Goal: Obtain resource: Obtain resource

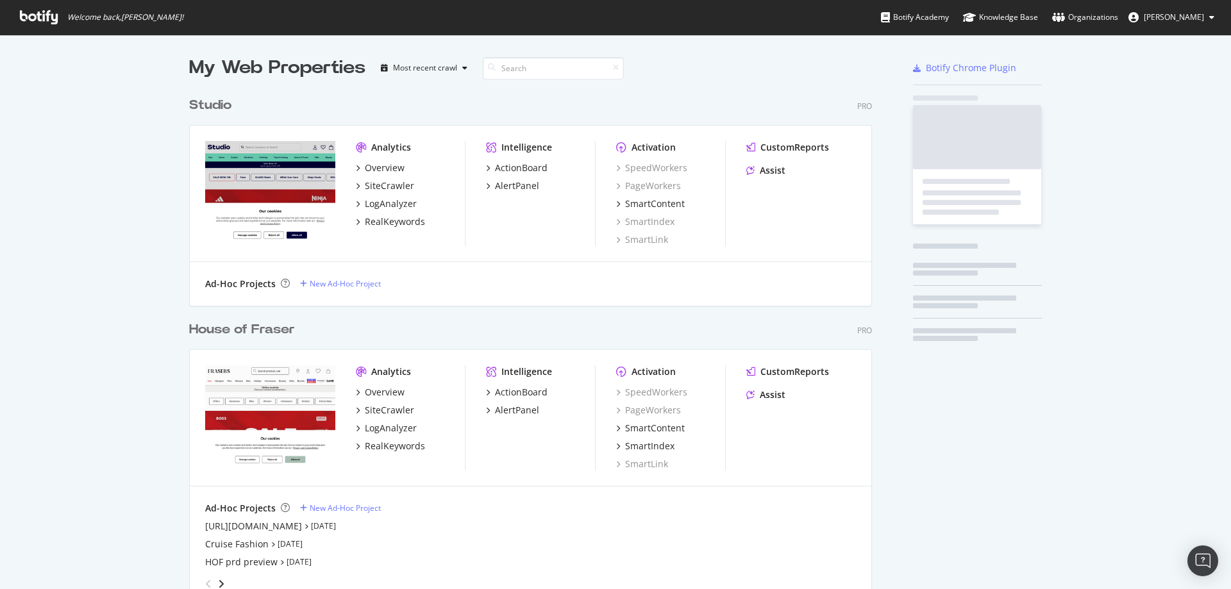
scroll to position [818, 684]
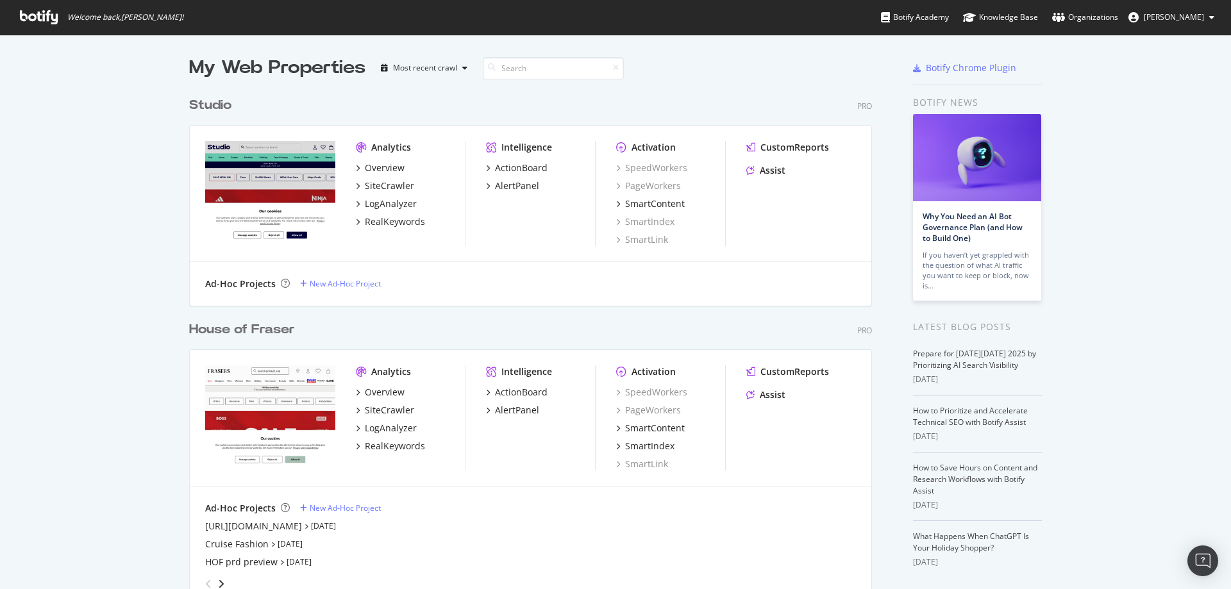
click at [190, 328] on div "House of Fraser" at bounding box center [242, 330] width 106 height 19
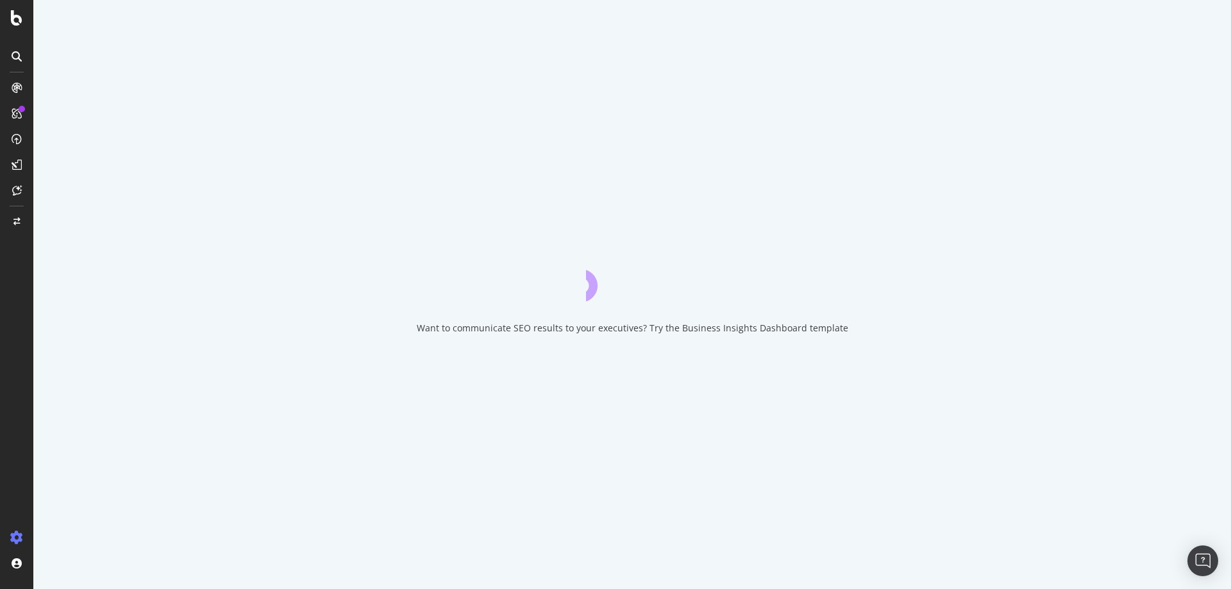
click at [190, 328] on div "Want to communicate SEO results to your executives? Try the Business Insights D…" at bounding box center [632, 294] width 1198 height 589
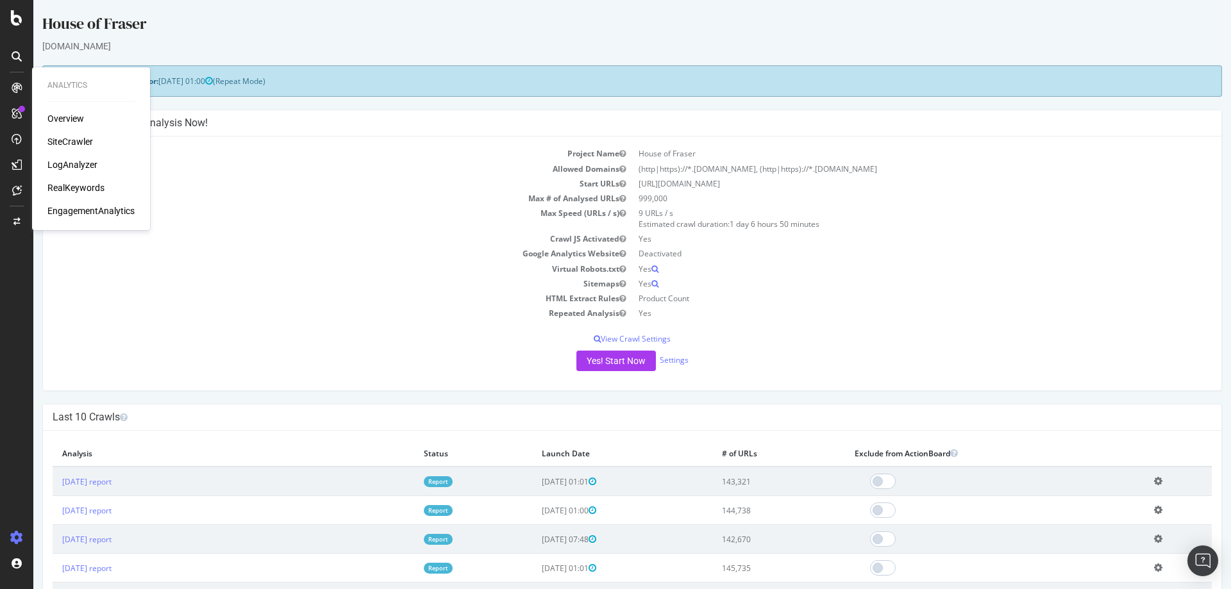
click at [55, 138] on div "SiteCrawler" at bounding box center [70, 141] width 46 height 13
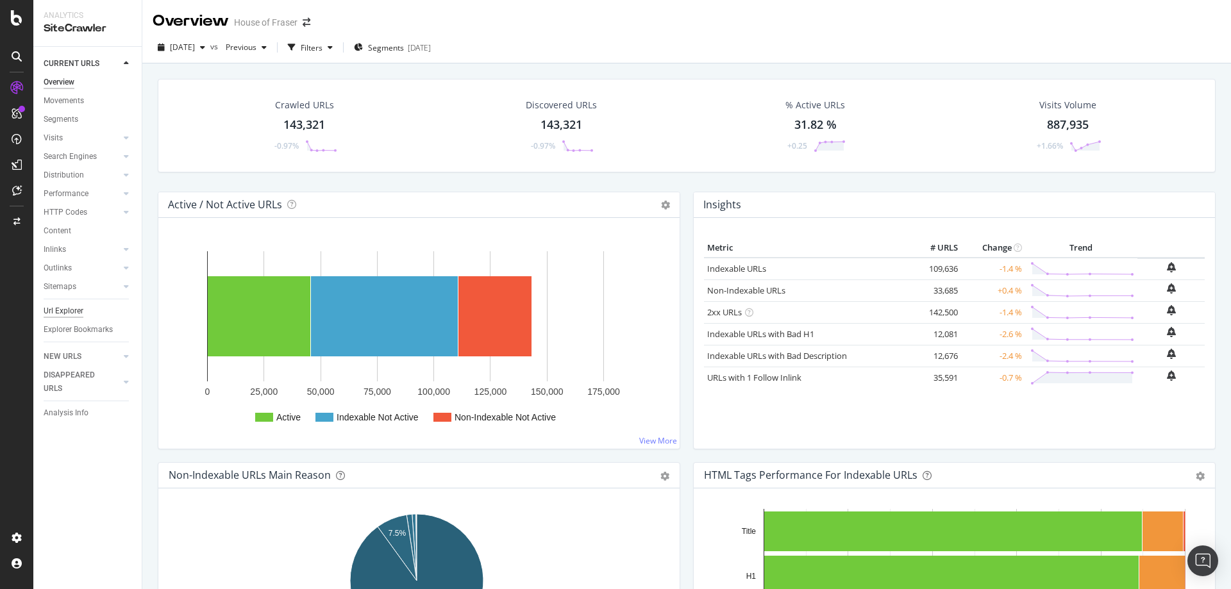
click at [55, 310] on div "Url Explorer" at bounding box center [64, 311] width 40 height 13
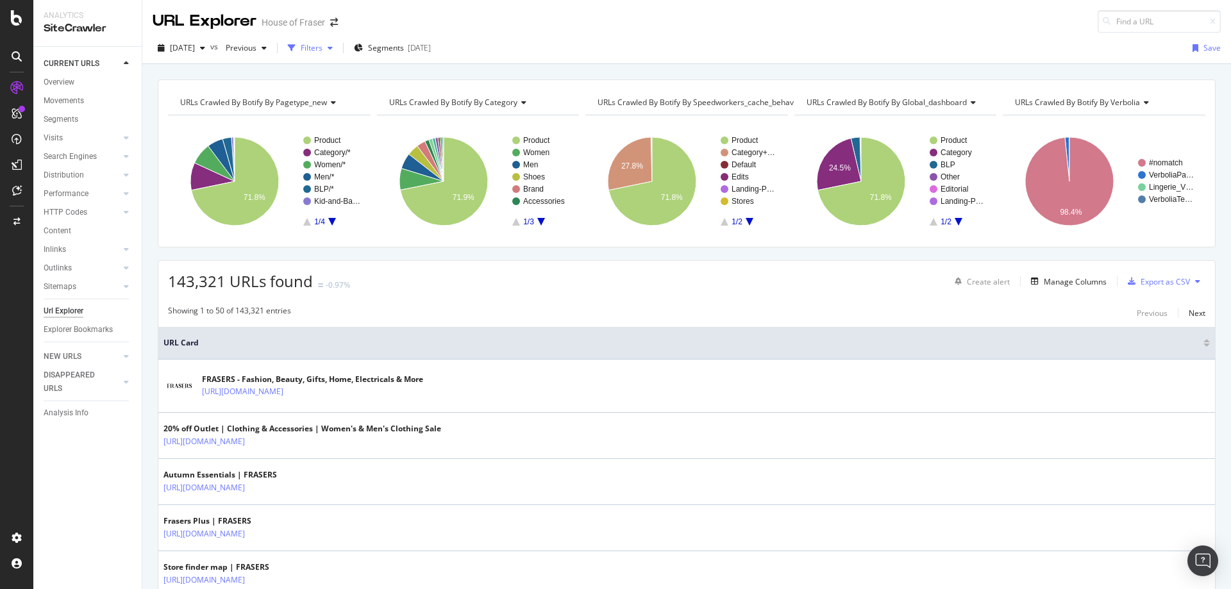
click at [323, 51] on div "Filters" at bounding box center [312, 47] width 22 height 11
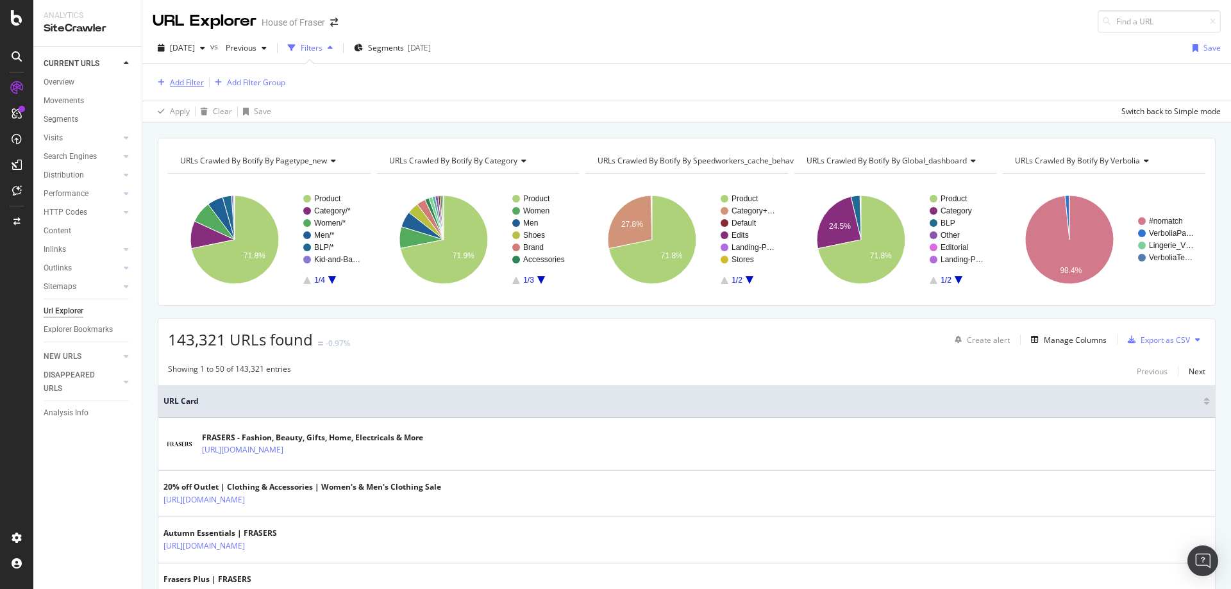
click at [185, 80] on div "Add Filter" at bounding box center [187, 82] width 34 height 11
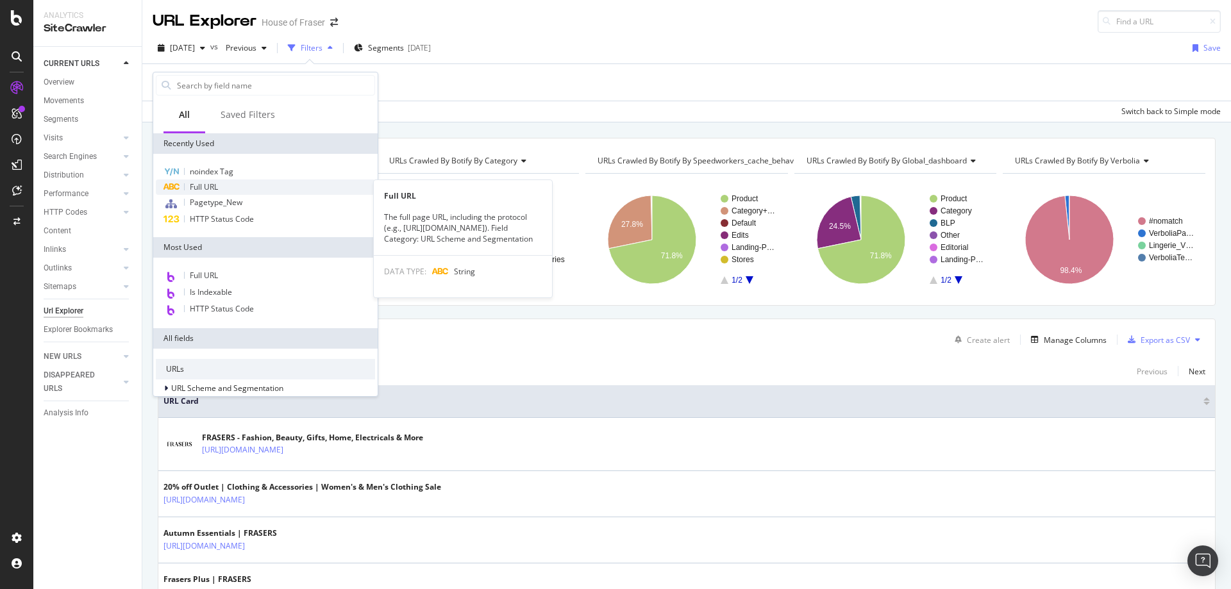
click at [194, 189] on span "Full URL" at bounding box center [204, 186] width 28 height 11
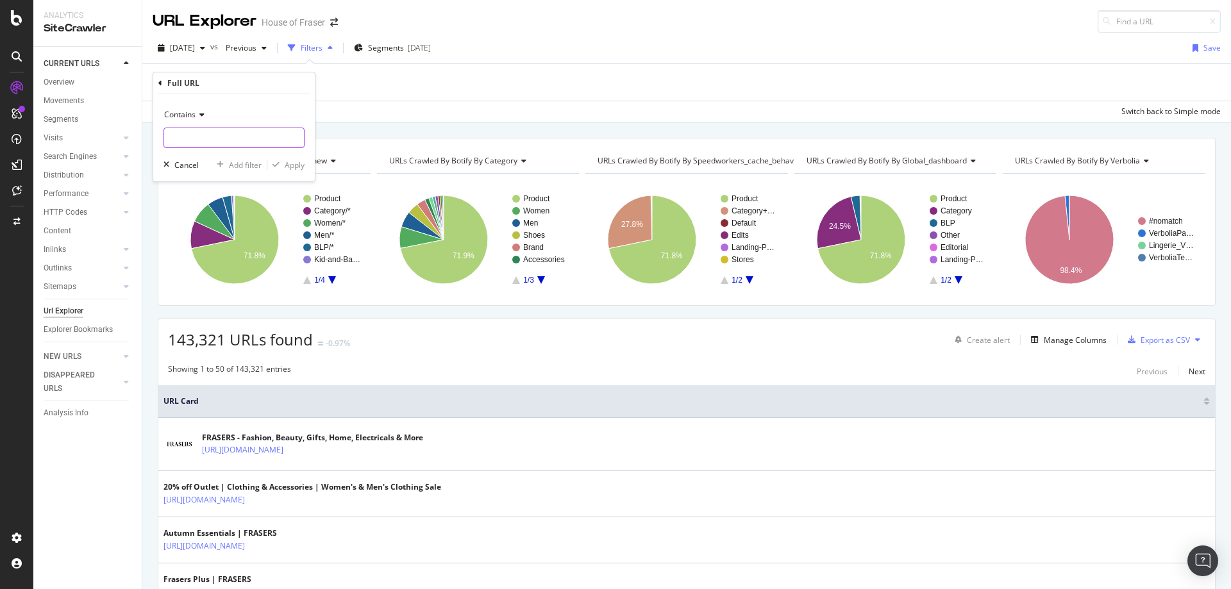
click at [208, 144] on input "text" at bounding box center [234, 138] width 140 height 21
paste input "[URL][DOMAIN_NAME]"
type input "[URL][DOMAIN_NAME]"
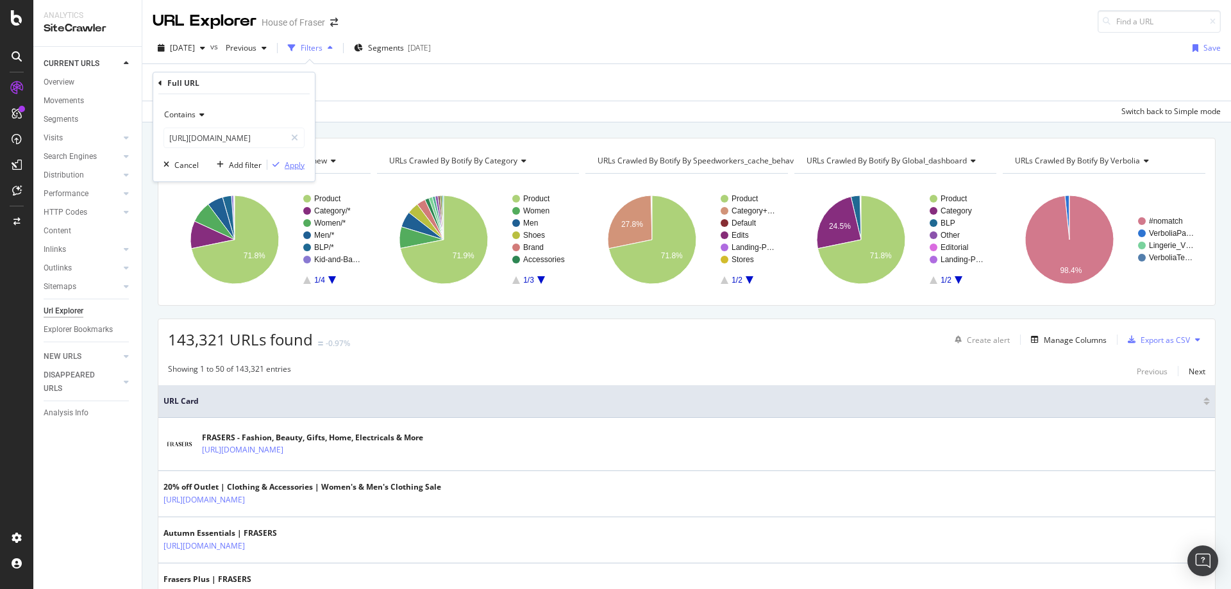
click at [294, 165] on div "Apply" at bounding box center [295, 165] width 20 height 11
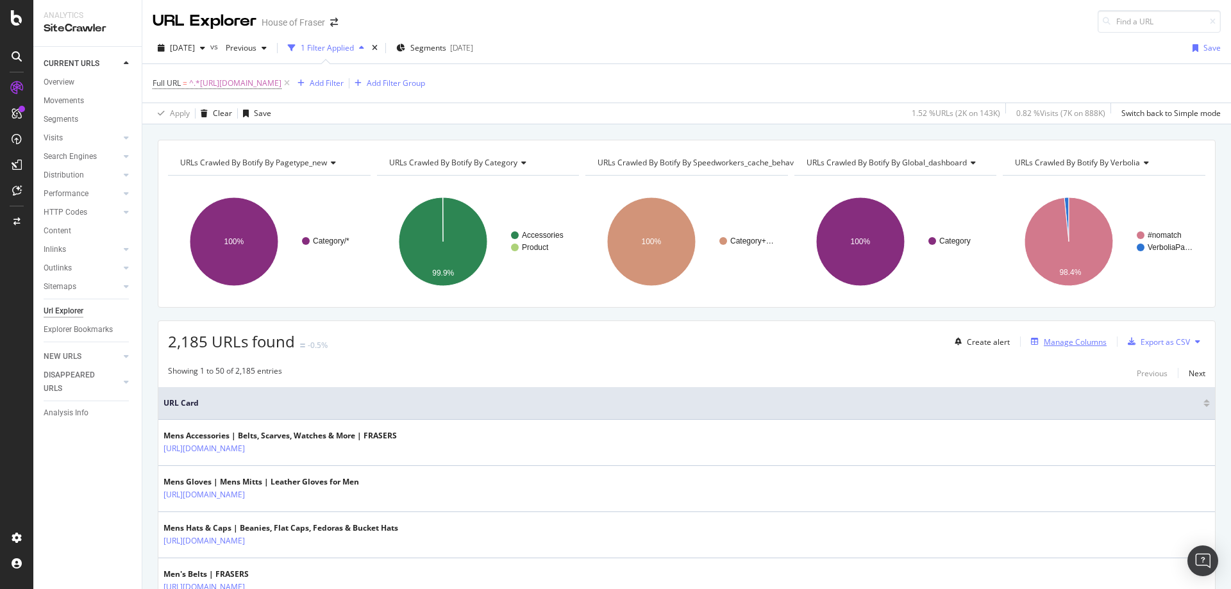
click at [1053, 342] on div "Manage Columns" at bounding box center [1075, 342] width 63 height 11
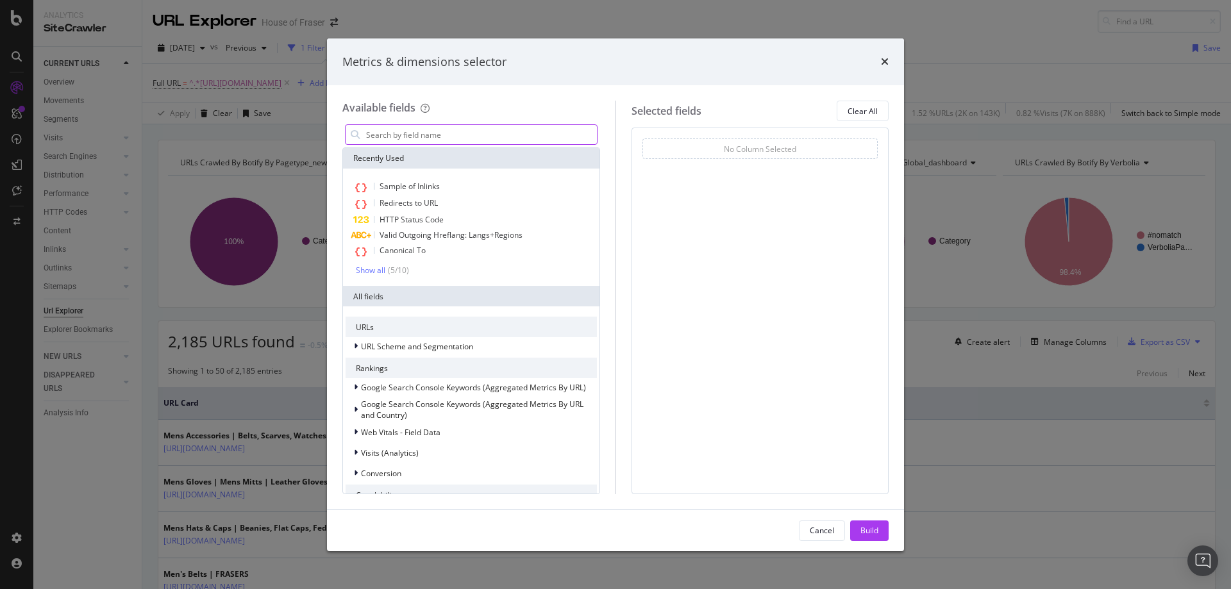
click at [396, 131] on input "modal" at bounding box center [481, 134] width 232 height 19
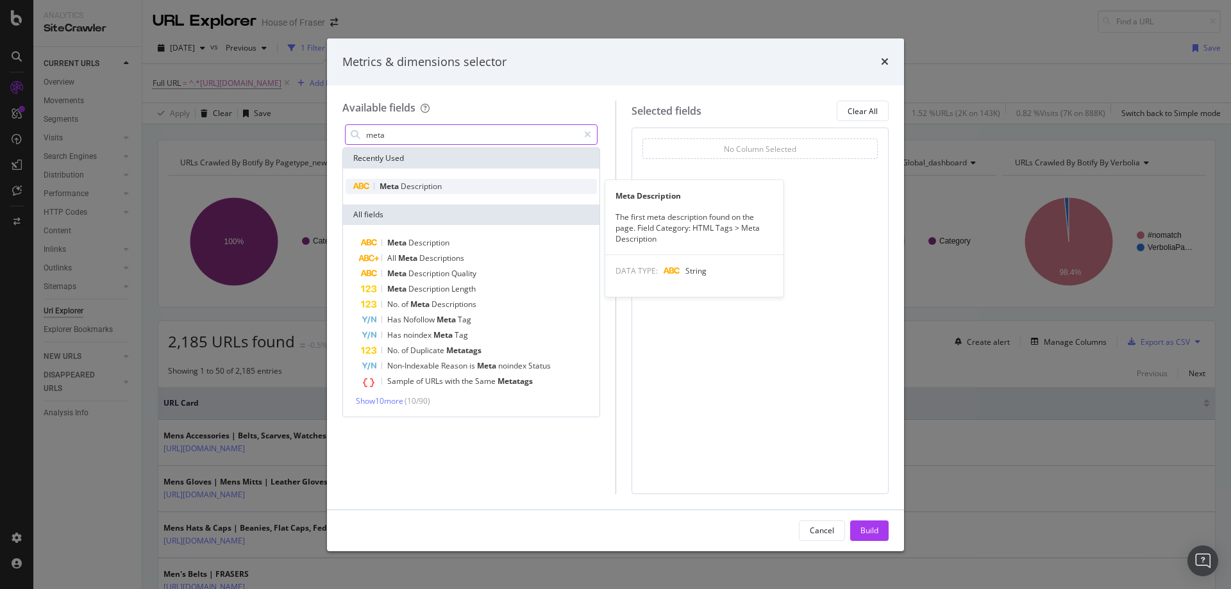
type input "meta"
click at [390, 179] on div "Meta Description" at bounding box center [471, 186] width 251 height 15
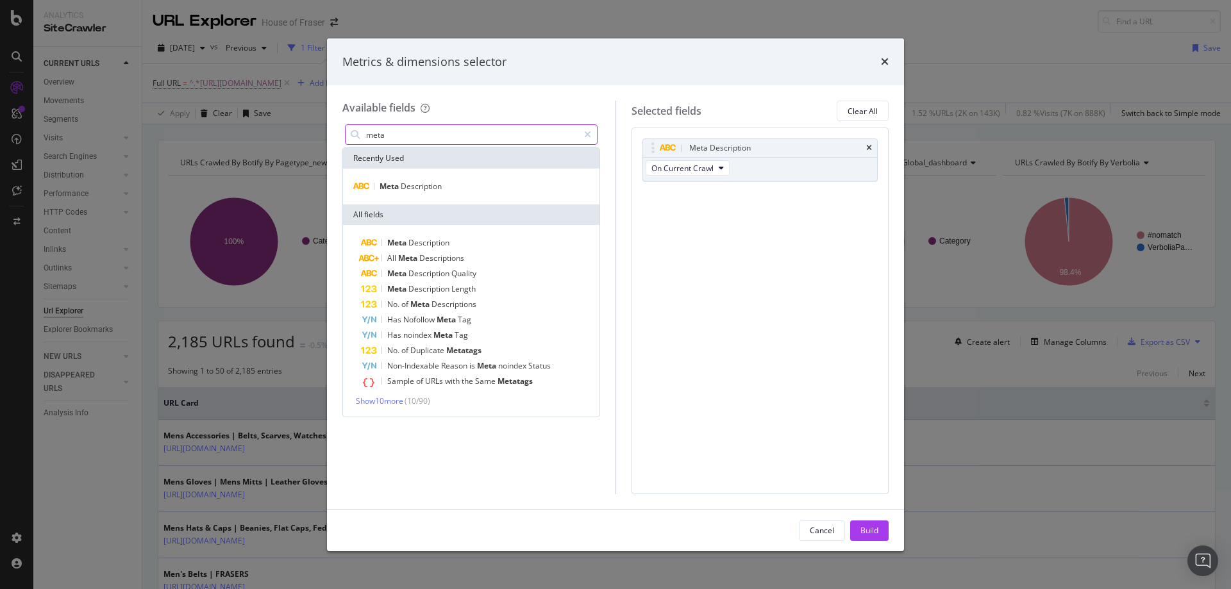
click at [392, 138] on input "meta" at bounding box center [472, 134] width 214 height 19
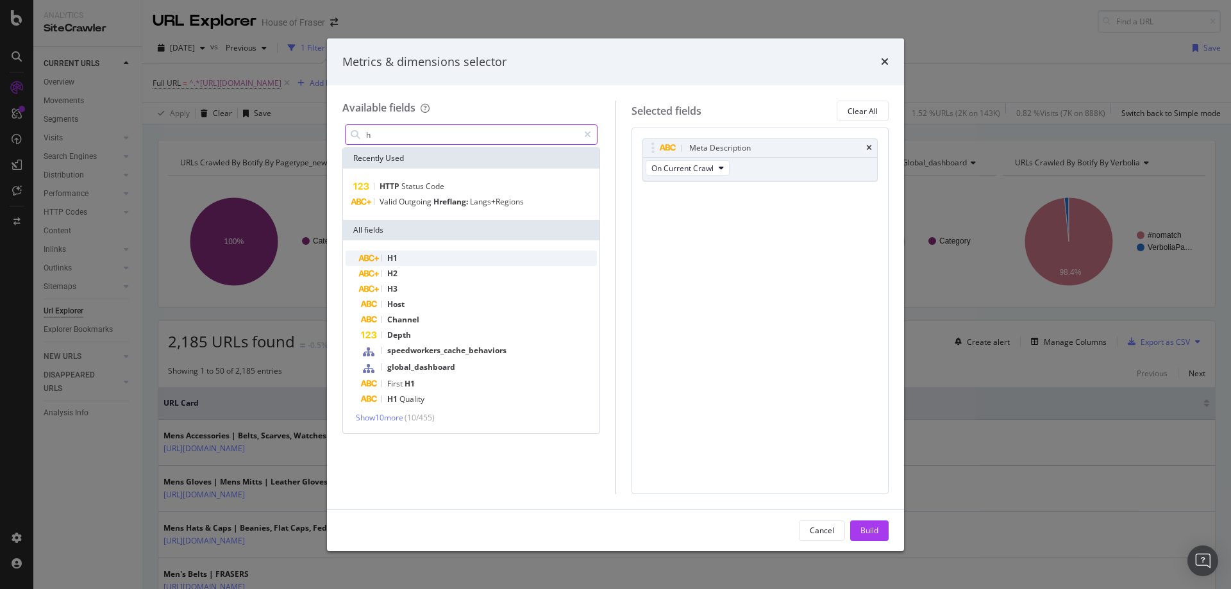
type input "h"
click at [380, 257] on div "H1" at bounding box center [479, 258] width 236 height 15
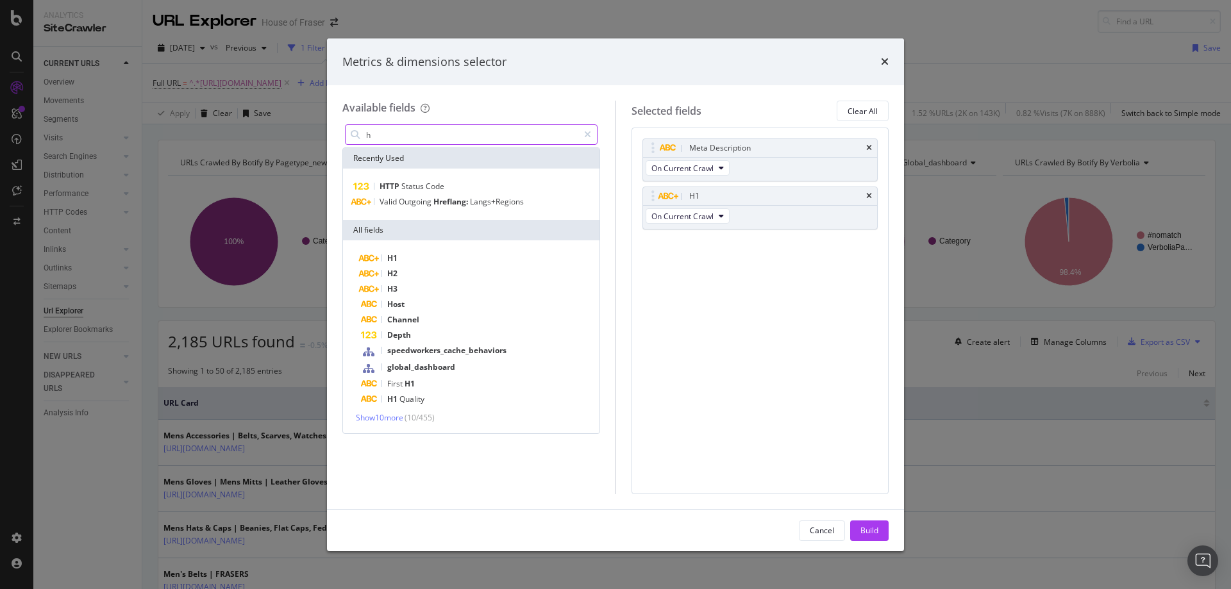
click at [408, 137] on input "h" at bounding box center [472, 134] width 214 height 19
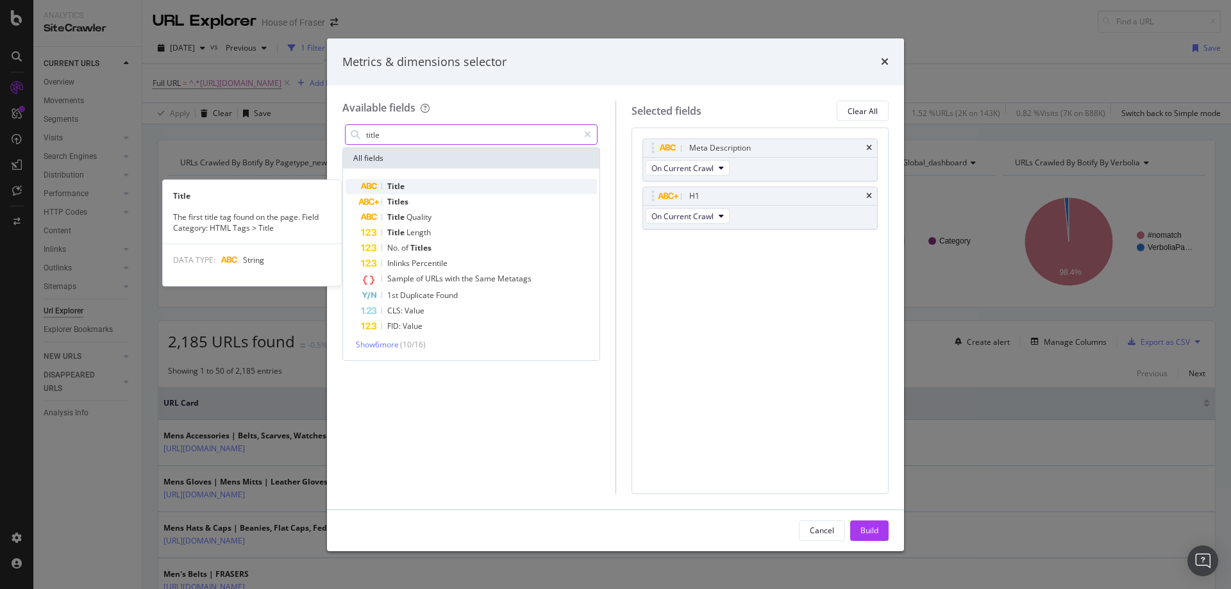
type input "title"
click at [394, 185] on span "Title" at bounding box center [395, 186] width 17 height 11
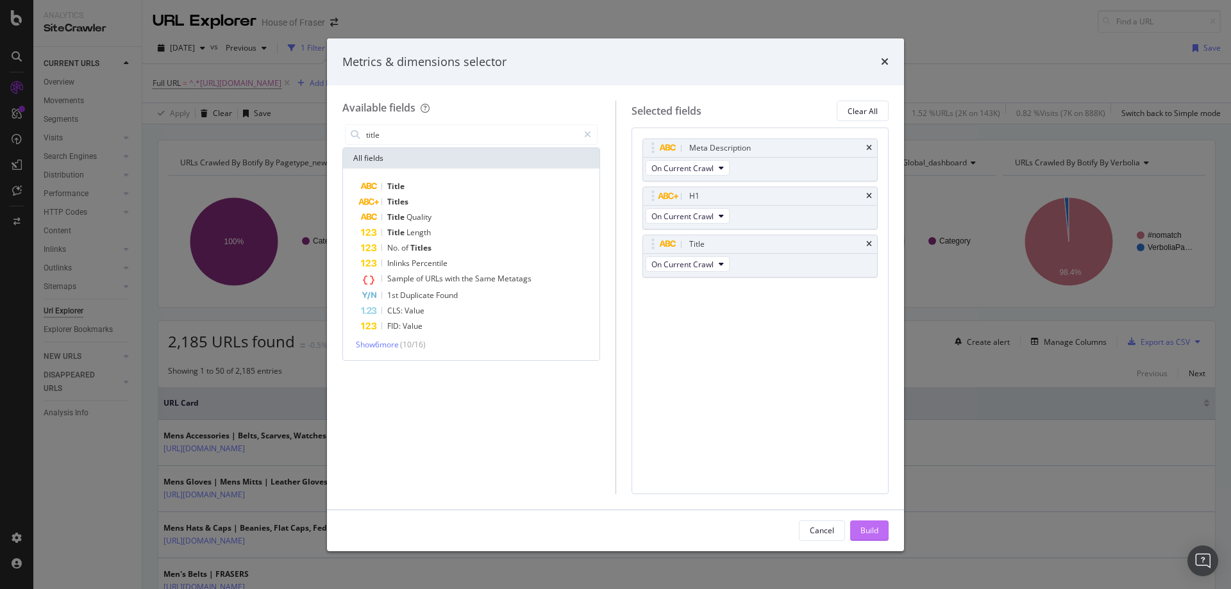
click at [863, 523] on div "Build" at bounding box center [870, 530] width 18 height 19
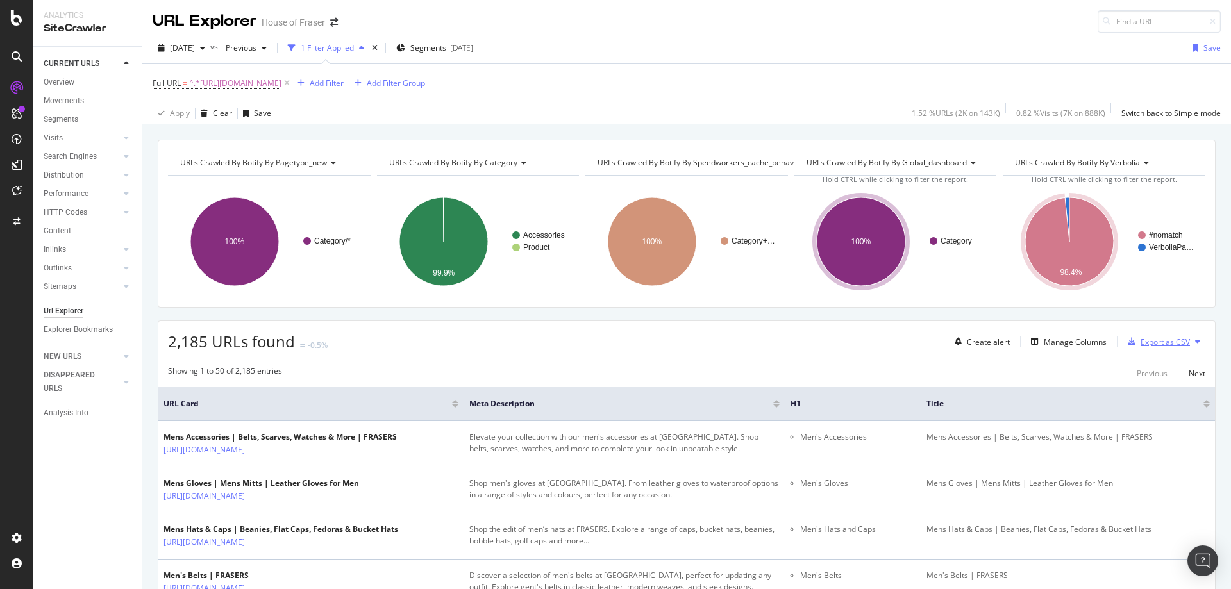
click at [1156, 344] on div "Export as CSV" at bounding box center [1165, 342] width 49 height 11
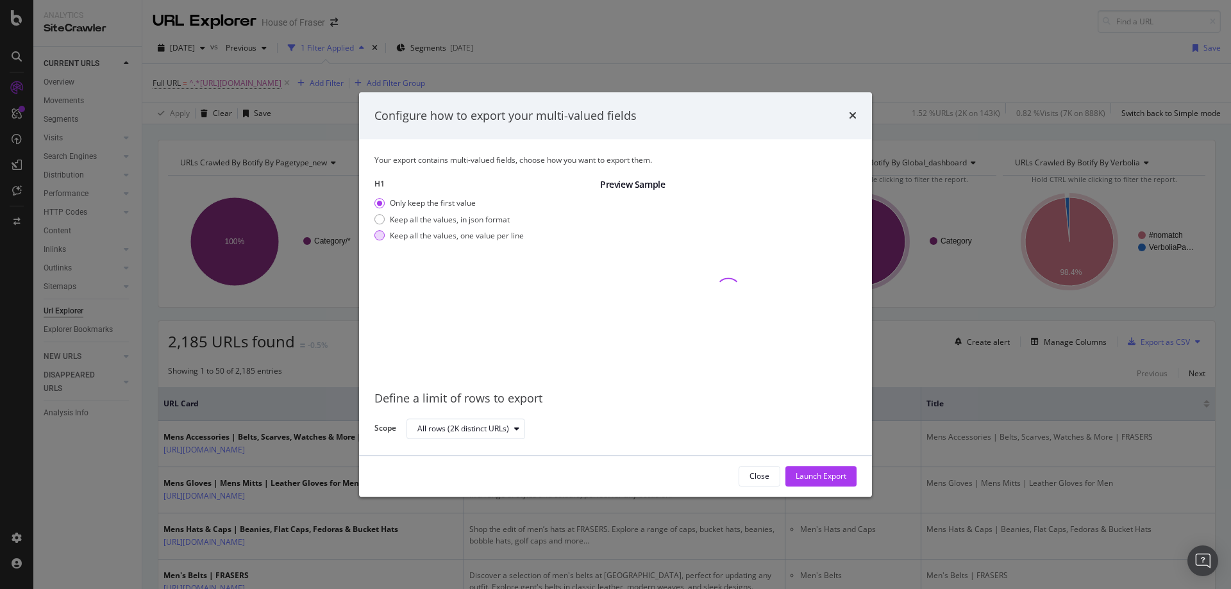
click at [384, 233] on div "modal" at bounding box center [380, 236] width 10 height 10
click at [827, 476] on div "Launch Export" at bounding box center [821, 476] width 51 height 11
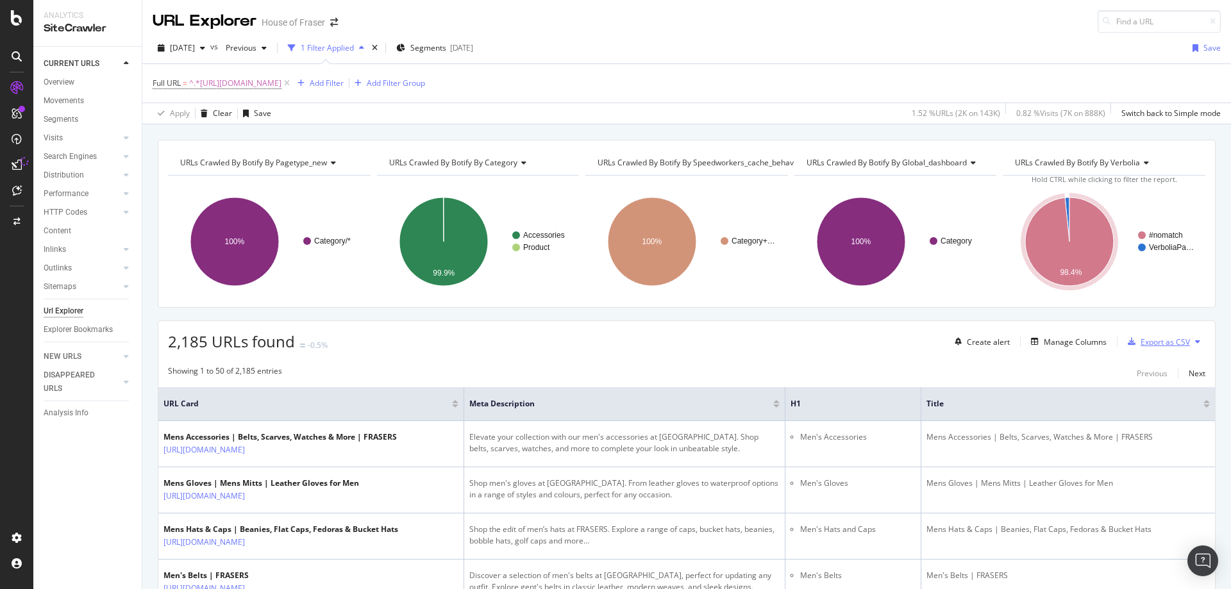
scroll to position [1, 0]
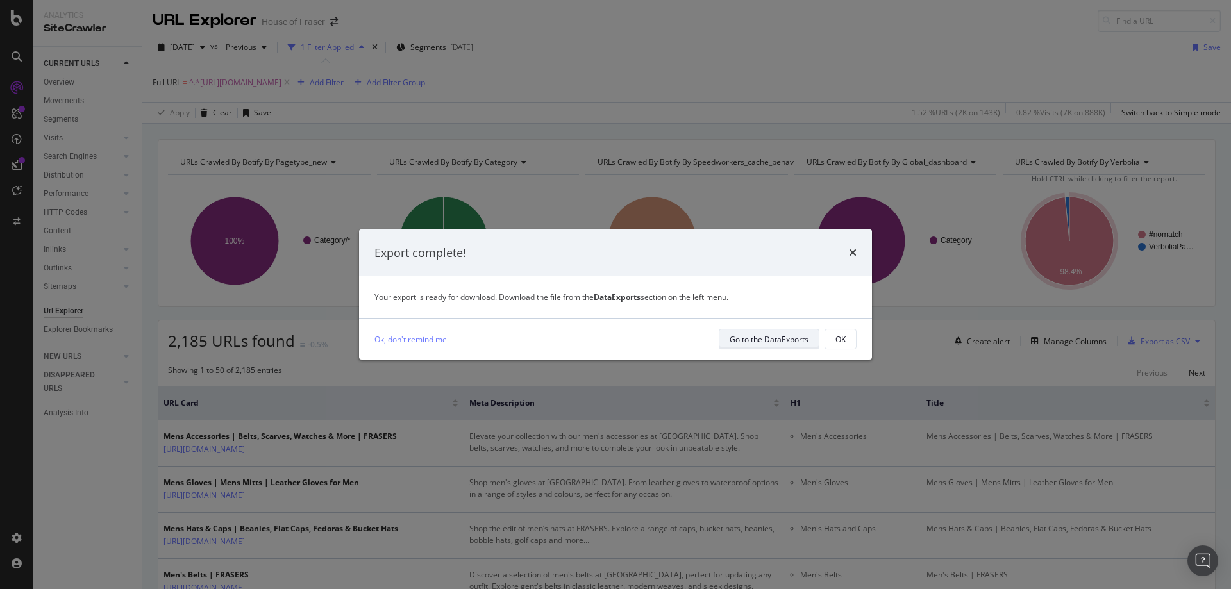
click at [755, 342] on div "Go to the DataExports" at bounding box center [769, 339] width 79 height 11
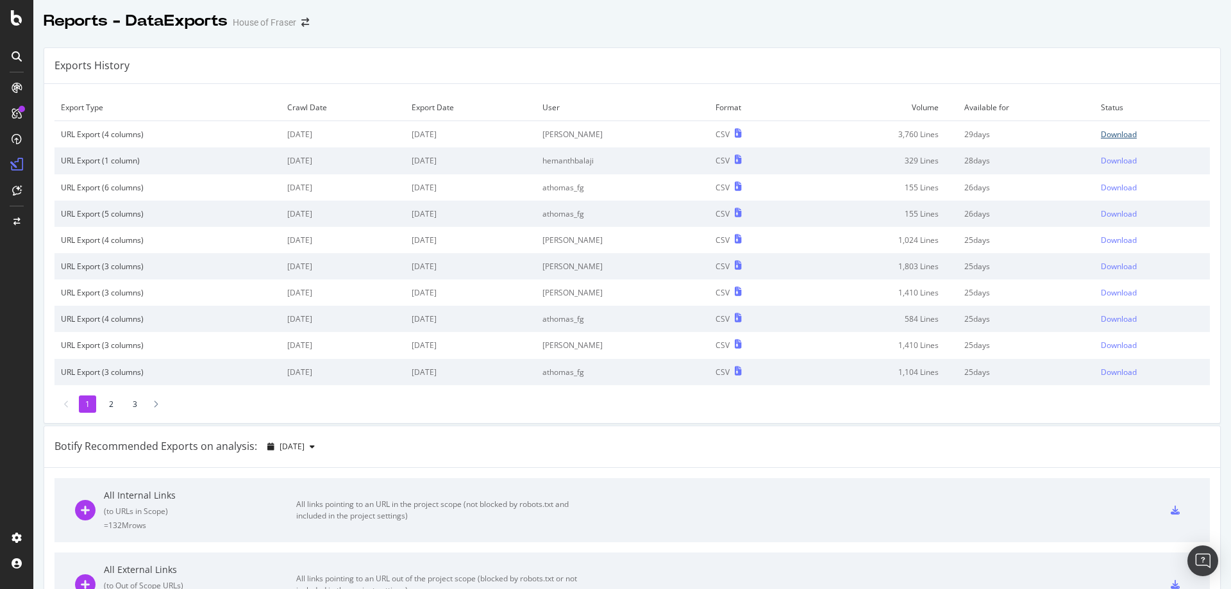
click at [1104, 133] on div "Download" at bounding box center [1119, 134] width 36 height 11
click at [18, 85] on icon at bounding box center [17, 88] width 10 height 10
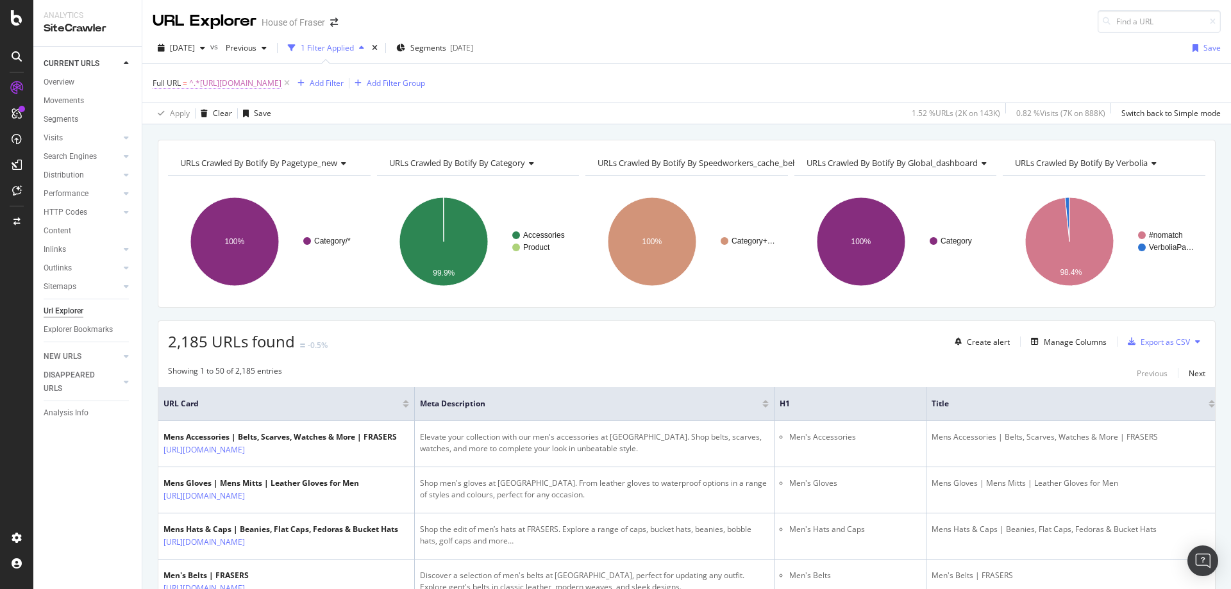
click at [282, 83] on span "^.*[URL][DOMAIN_NAME]" at bounding box center [235, 83] width 92 height 18
click at [290, 138] on div at bounding box center [294, 136] width 19 height 21
click at [267, 140] on input "text" at bounding box center [234, 136] width 140 height 21
click at [263, 134] on input "text" at bounding box center [234, 136] width 140 height 21
type input "beauty"
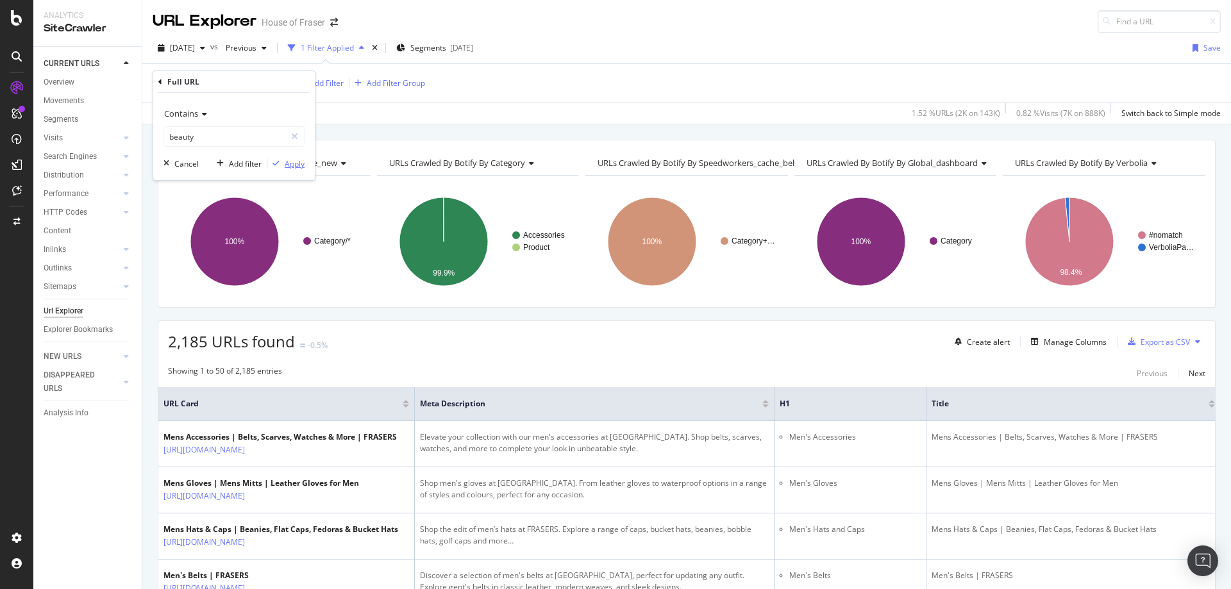
click at [290, 165] on div "Apply" at bounding box center [295, 163] width 20 height 11
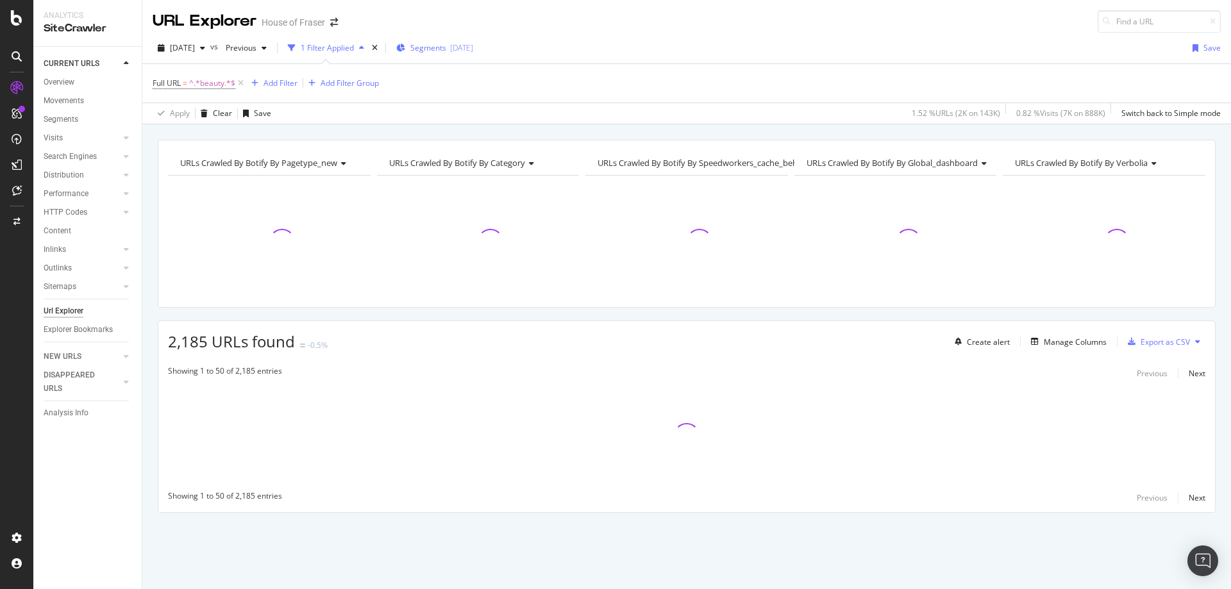
click at [466, 41] on div "Segments [DATE]" at bounding box center [434, 47] width 77 height 19
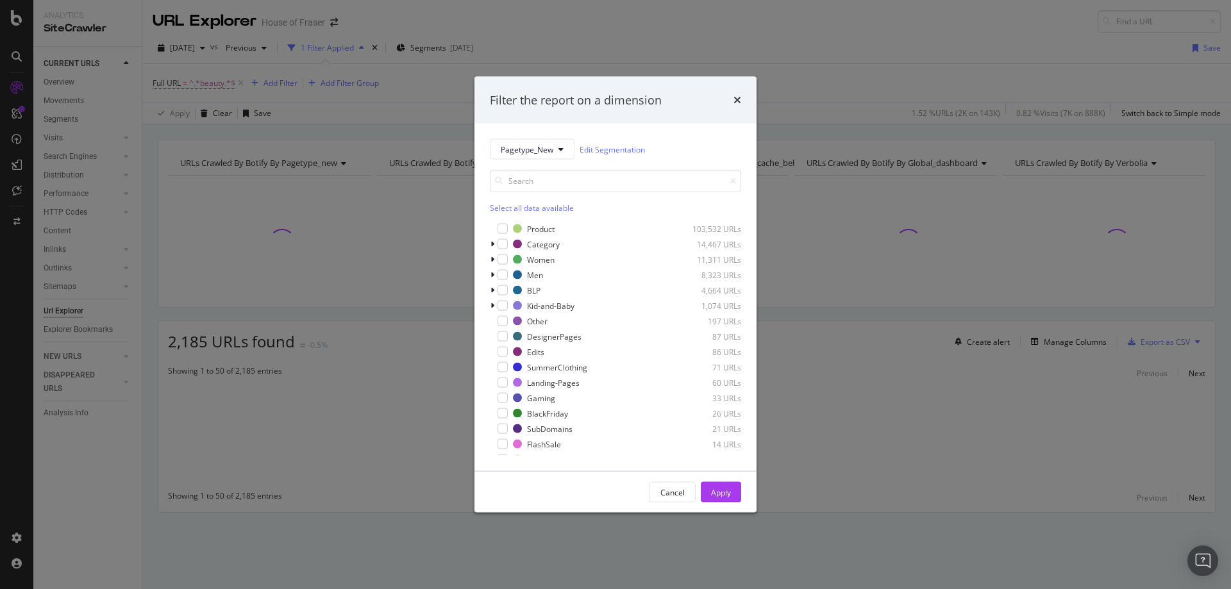
click at [493, 210] on div "Select all data available" at bounding box center [615, 208] width 251 height 11
click at [502, 231] on icon "modal" at bounding box center [503, 229] width 6 height 6
click at [723, 494] on div "Apply" at bounding box center [721, 492] width 20 height 11
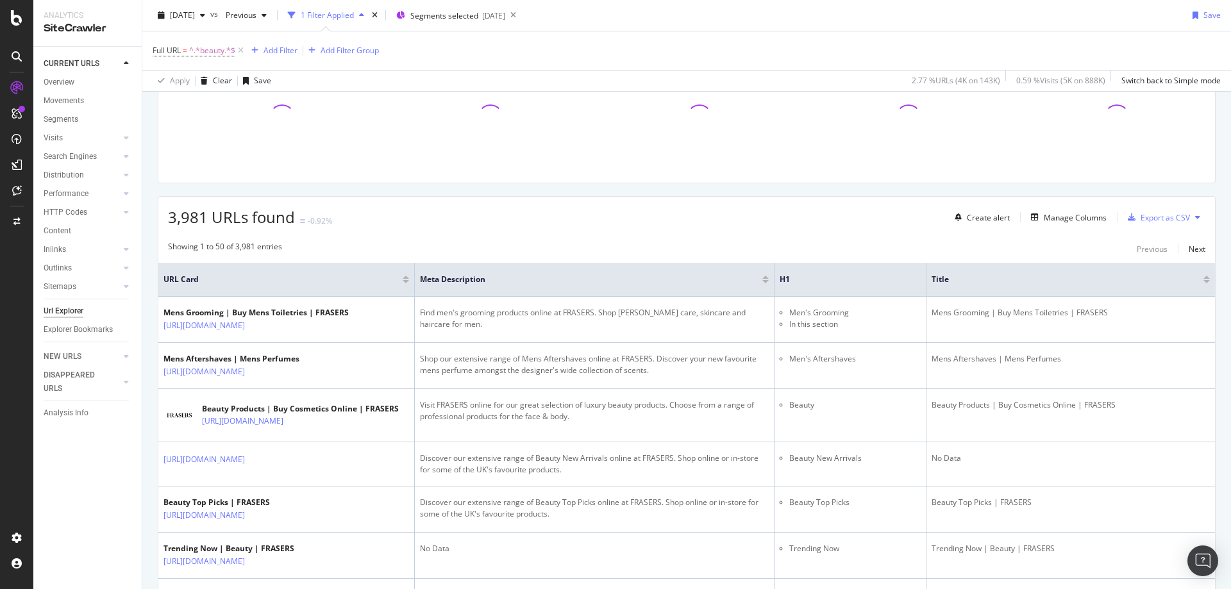
scroll to position [99, 0]
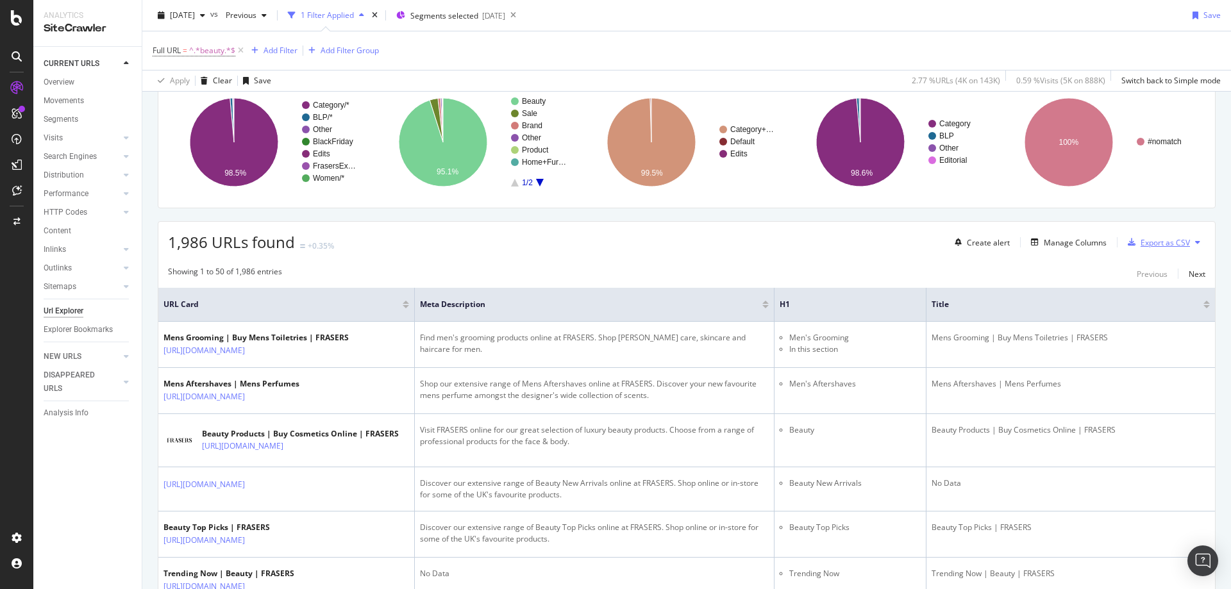
click at [1149, 242] on div "Export as CSV" at bounding box center [1165, 242] width 49 height 11
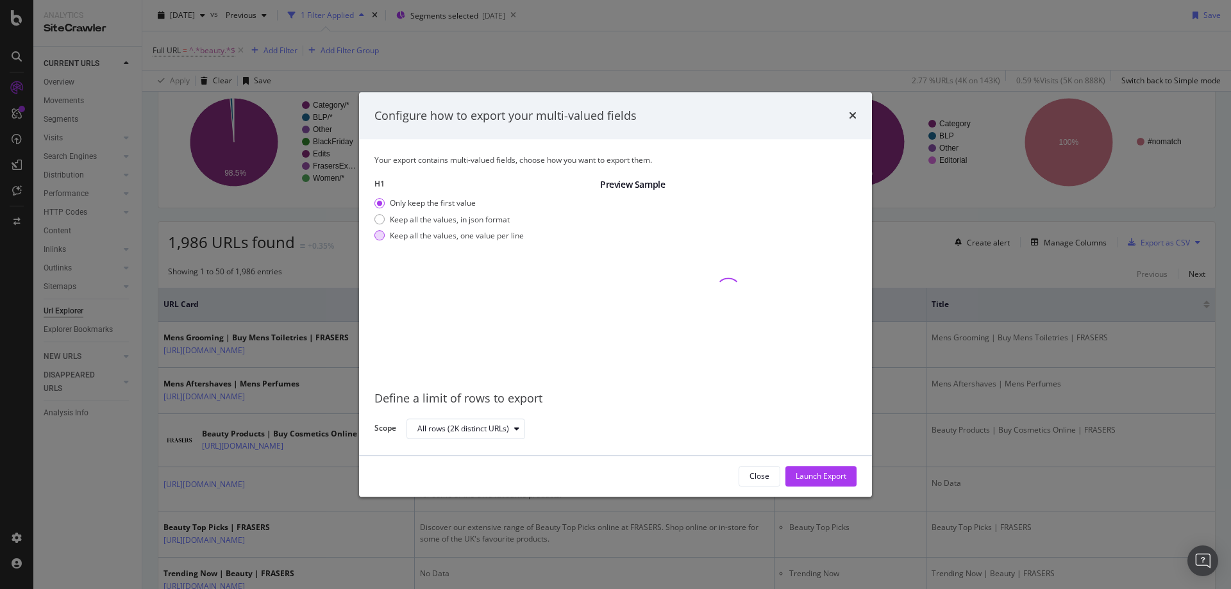
click at [380, 237] on div "modal" at bounding box center [380, 236] width 10 height 10
click at [809, 482] on div "Launch Export" at bounding box center [821, 476] width 51 height 11
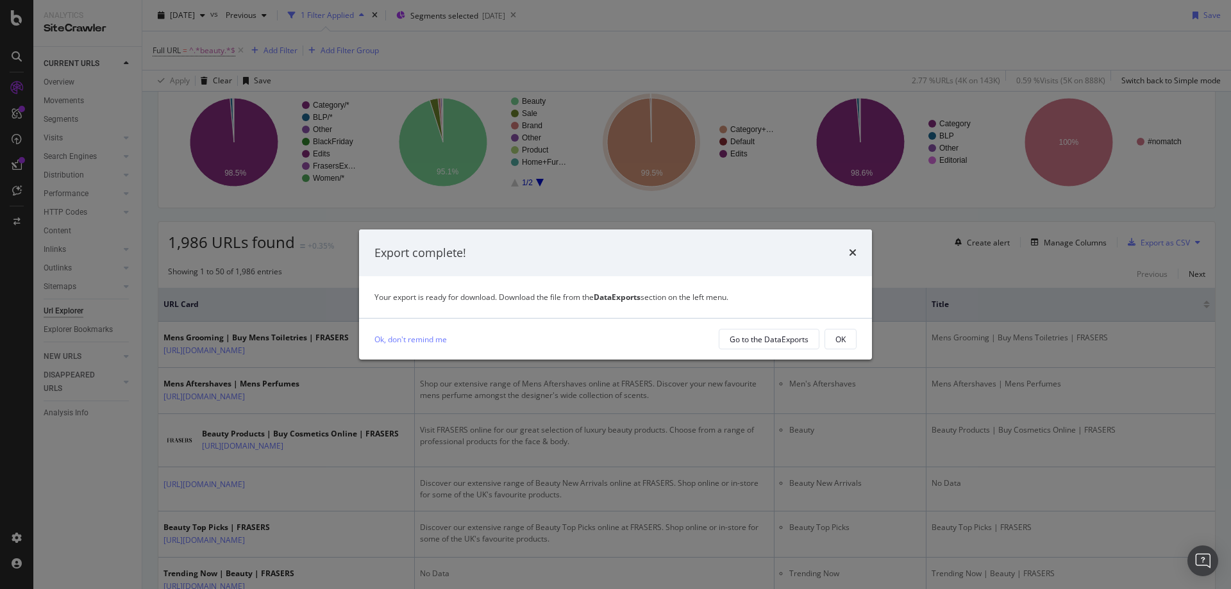
drag, startPoint x: 750, startPoint y: 344, endPoint x: 704, endPoint y: 341, distance: 46.9
click at [704, 341] on div "Ok, don't remind me" at bounding box center [542, 339] width 334 height 13
click at [745, 340] on div "Go to the DataExports" at bounding box center [769, 339] width 79 height 11
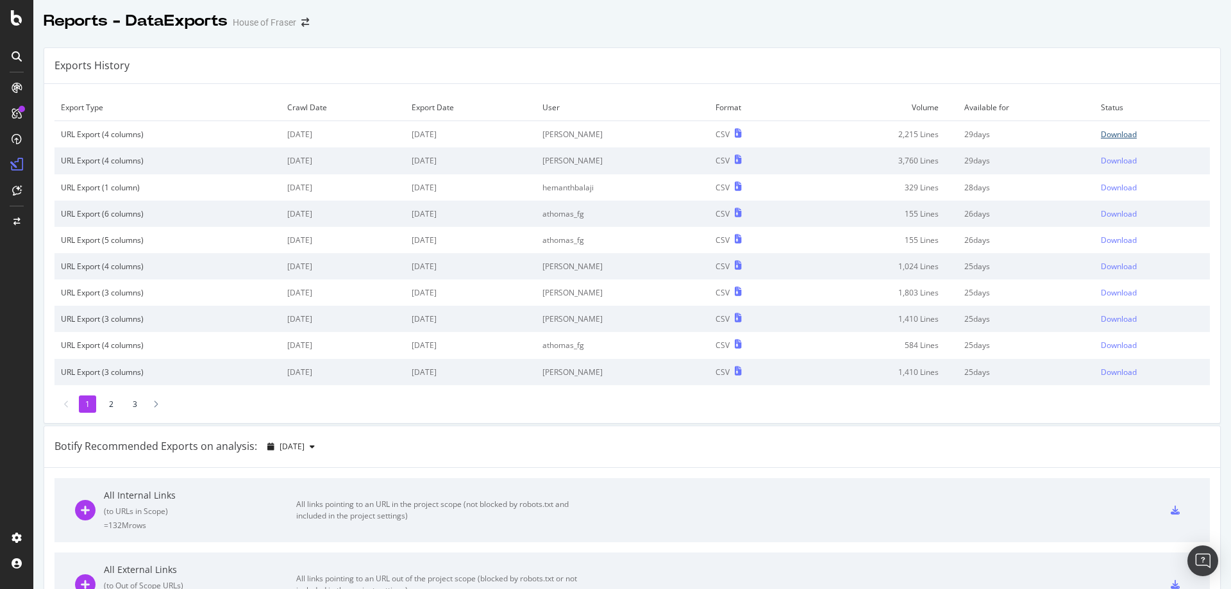
click at [1101, 131] on div "Download" at bounding box center [1119, 134] width 36 height 11
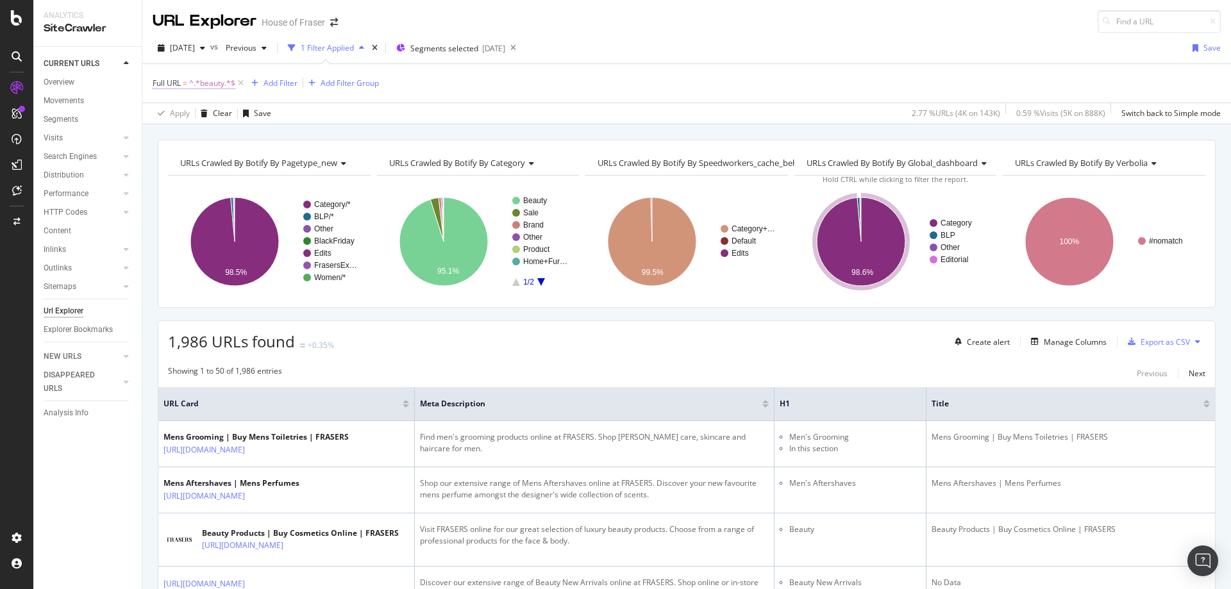
click at [224, 87] on span "^.*beauty.*$" at bounding box center [212, 83] width 46 height 18
type input "school"
click at [288, 162] on div "Apply" at bounding box center [295, 163] width 20 height 11
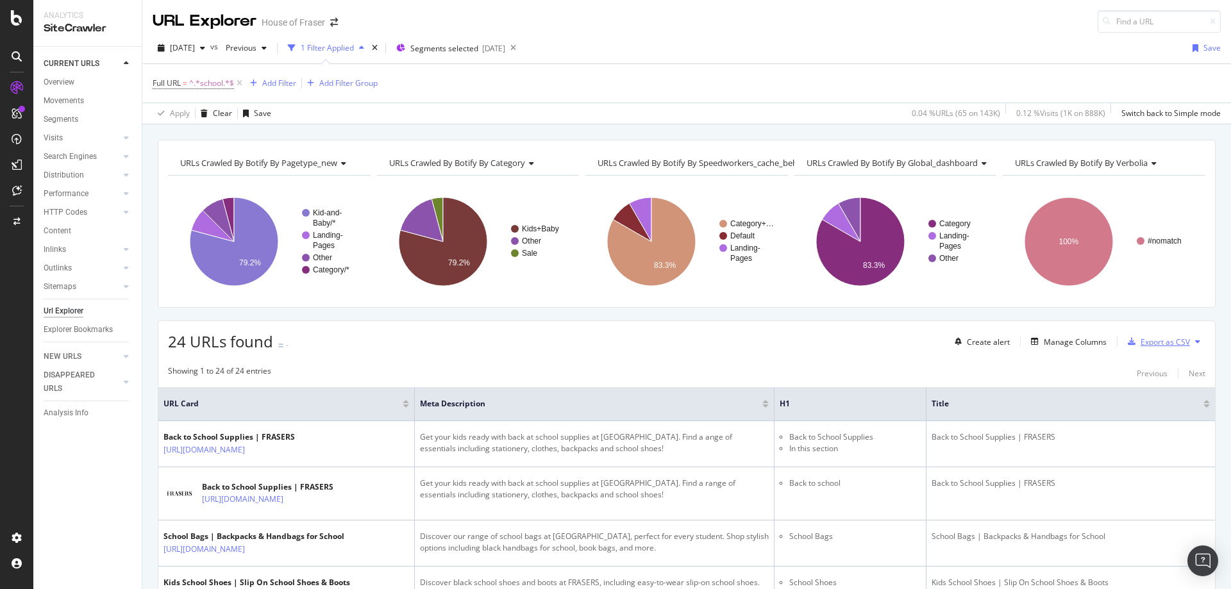
click at [1141, 339] on div "Export as CSV" at bounding box center [1165, 342] width 49 height 11
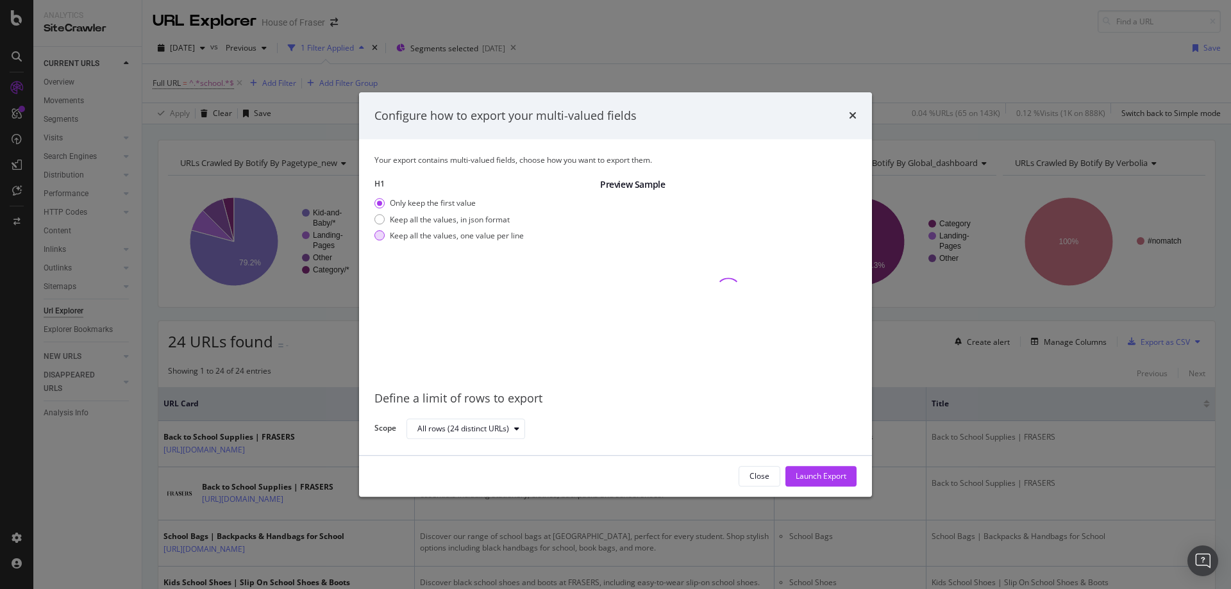
click at [385, 237] on div "Keep all the values, one value per line" at bounding box center [449, 235] width 149 height 11
click at [804, 477] on div "Launch Export" at bounding box center [821, 476] width 51 height 11
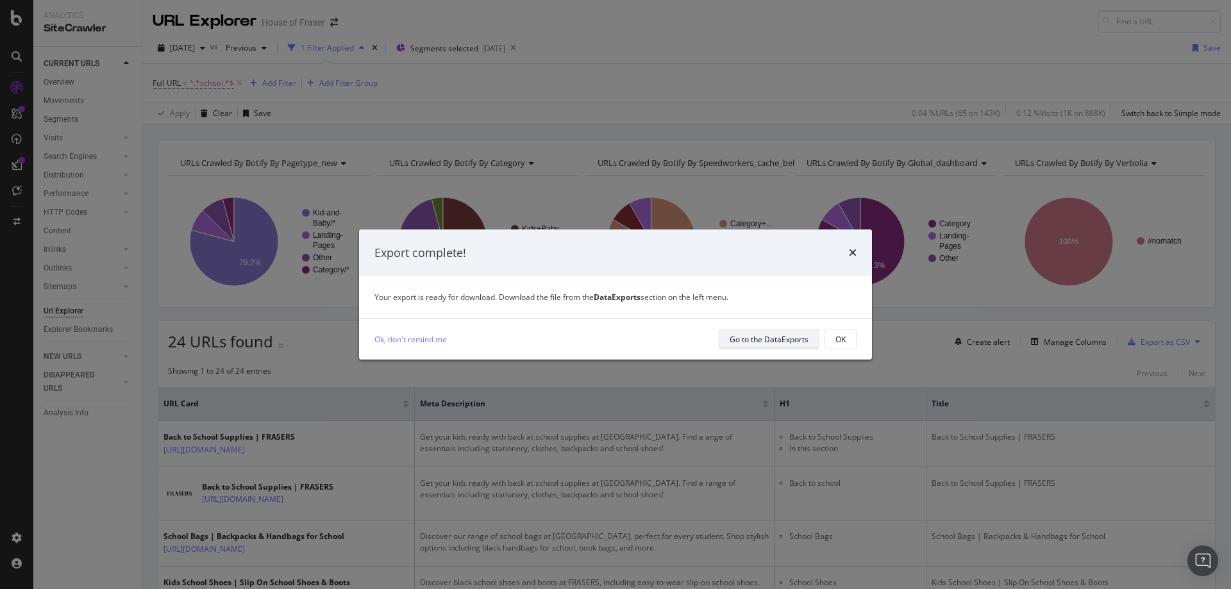
click at [775, 342] on div "Go to the DataExports" at bounding box center [769, 339] width 79 height 11
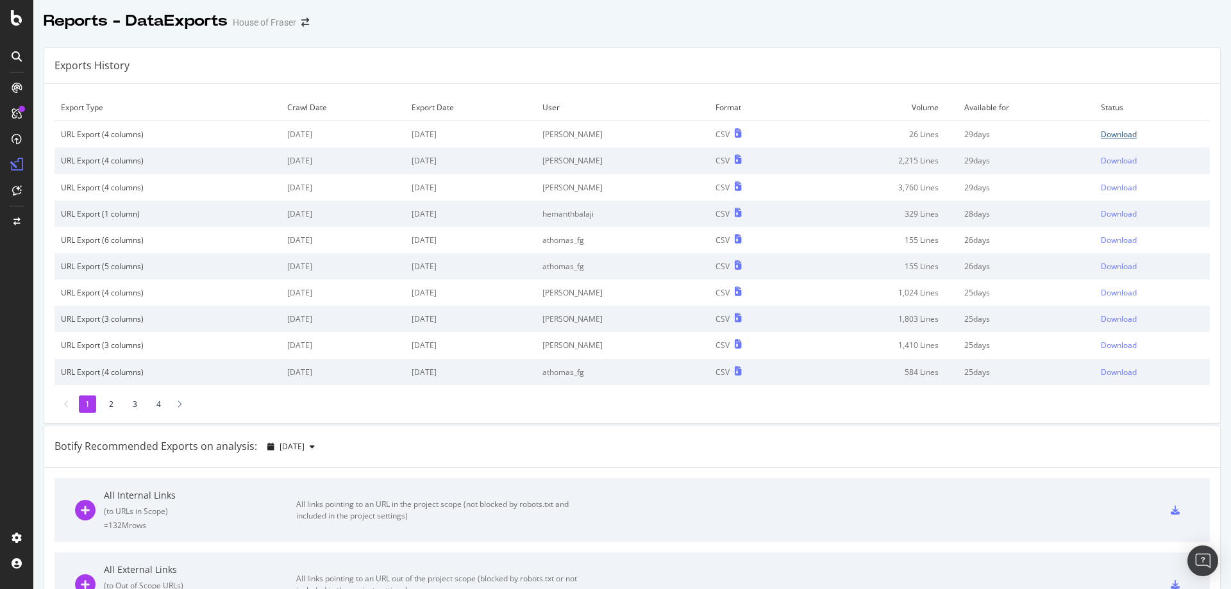
click at [1108, 133] on div "Download" at bounding box center [1119, 134] width 36 height 11
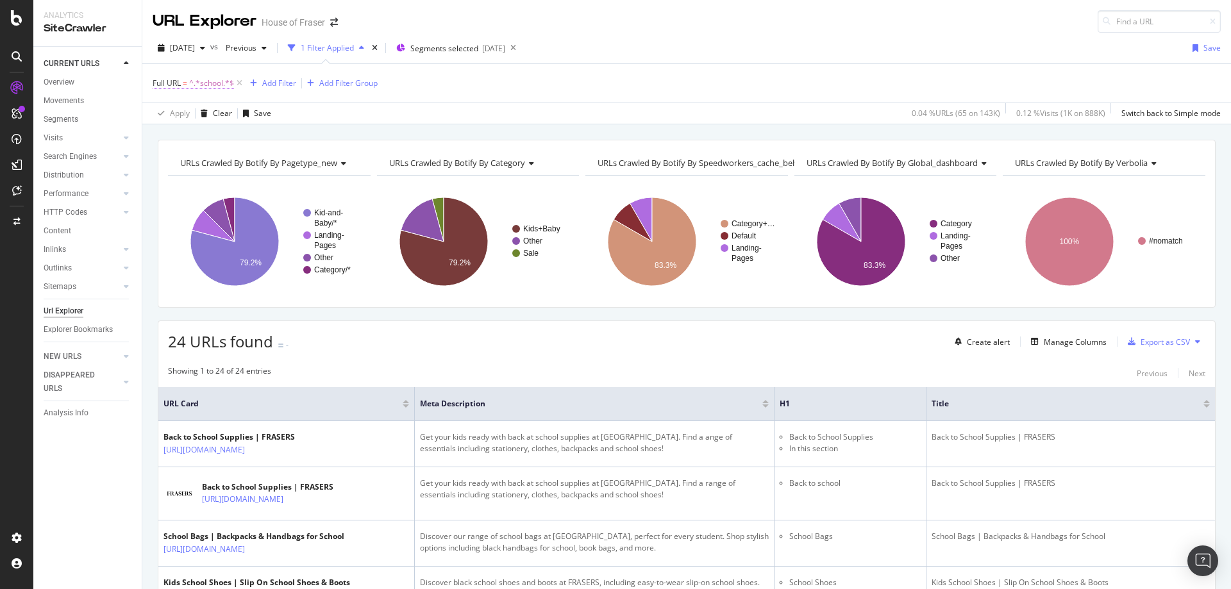
click at [204, 81] on span "^.*school.*$" at bounding box center [211, 83] width 45 height 18
click at [208, 139] on input "school" at bounding box center [224, 136] width 121 height 21
type input "bags"
click at [300, 167] on div "Apply" at bounding box center [295, 163] width 20 height 11
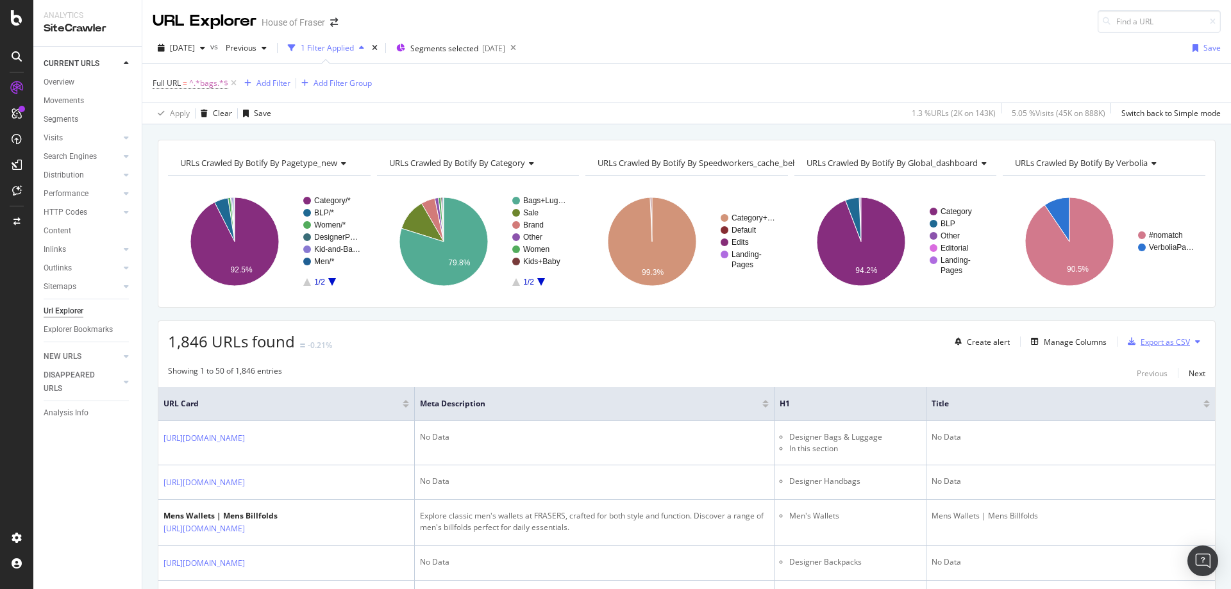
click at [1152, 346] on div "Export as CSV" at bounding box center [1165, 342] width 49 height 11
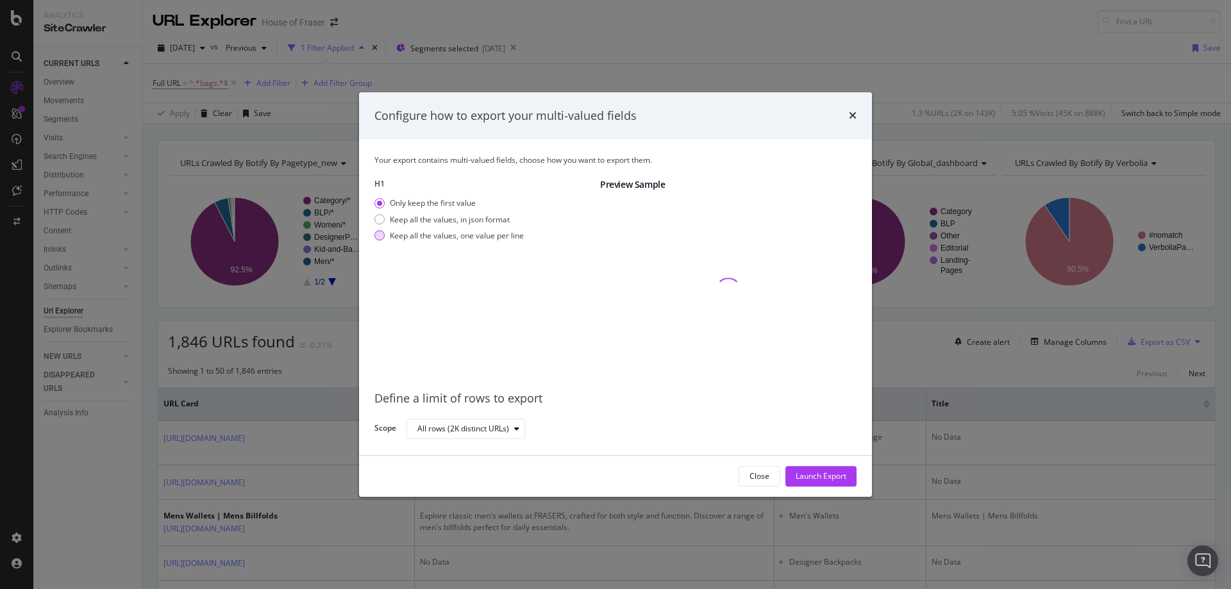
click at [381, 233] on div "modal" at bounding box center [380, 236] width 10 height 10
click at [816, 476] on div "Launch Export" at bounding box center [821, 476] width 51 height 11
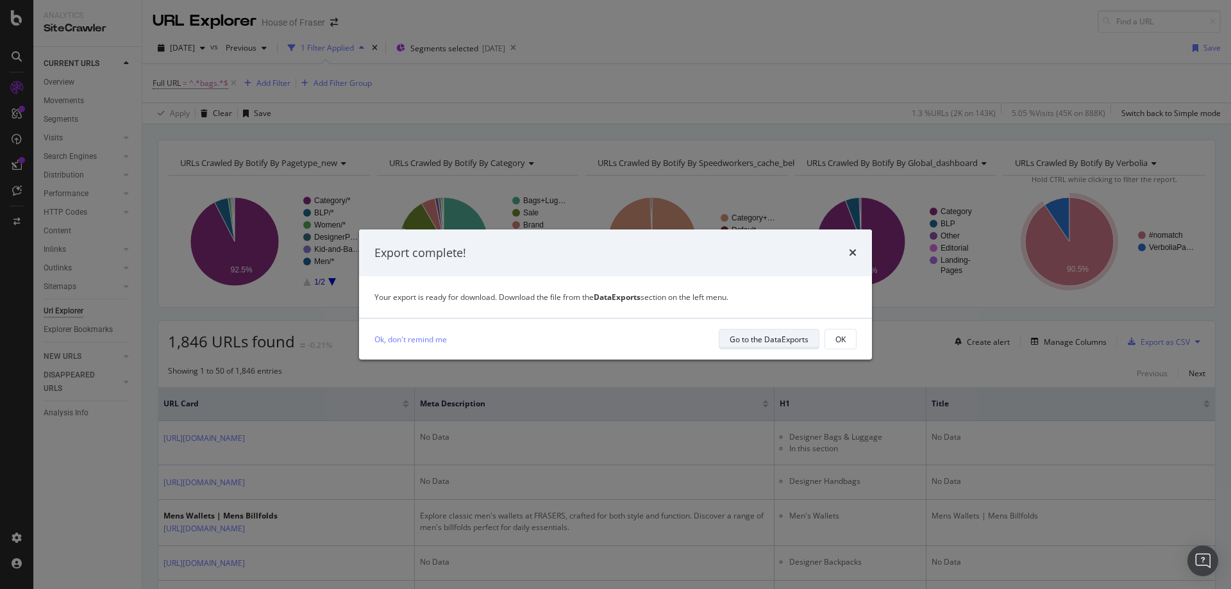
click at [761, 339] on div "Go to the DataExports" at bounding box center [769, 339] width 79 height 11
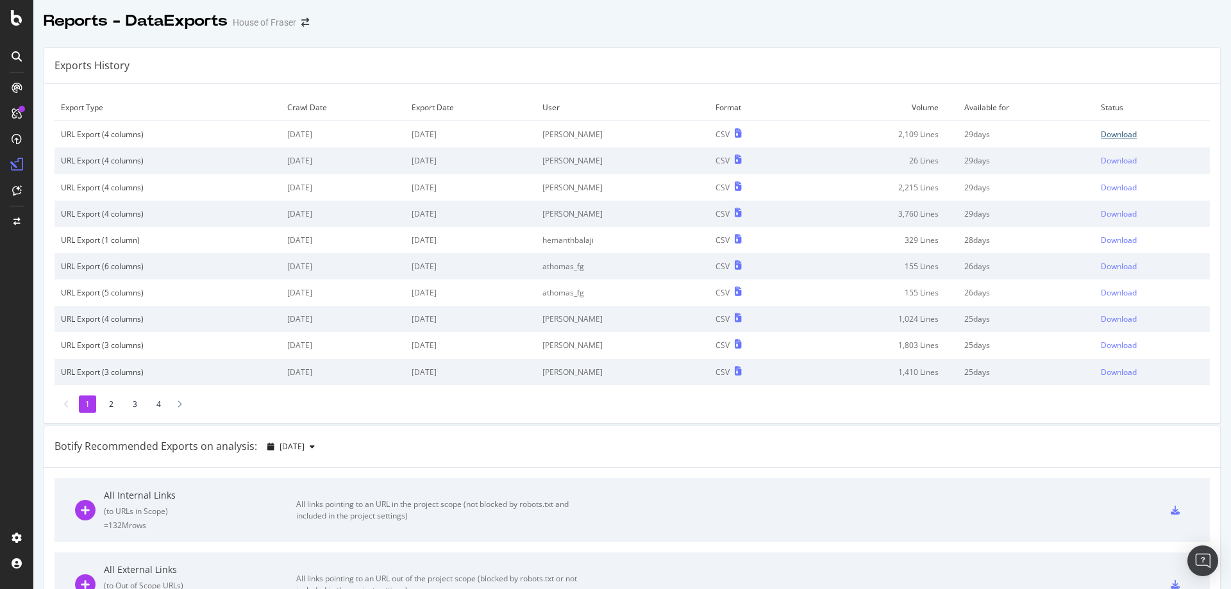
click at [1102, 137] on div "Download" at bounding box center [1119, 134] width 36 height 11
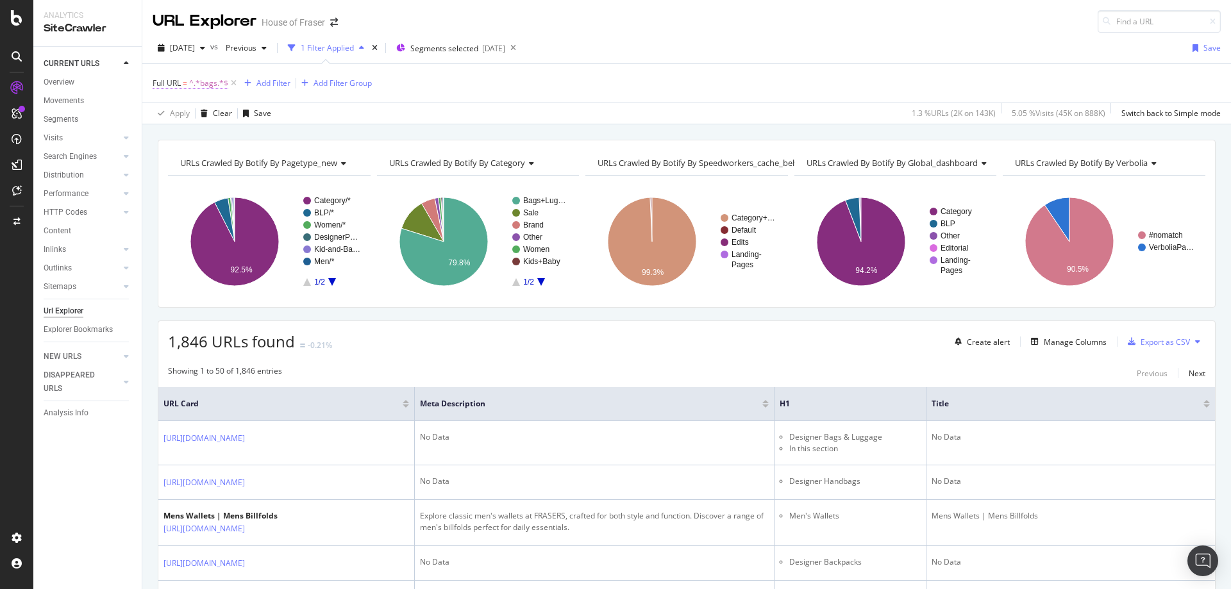
click at [212, 81] on span "^.*bags.*$" at bounding box center [208, 83] width 39 height 18
click at [213, 140] on input "bags" at bounding box center [224, 136] width 121 height 21
type input "[DATE][DATE]"
click at [291, 165] on div "Apply" at bounding box center [295, 163] width 20 height 11
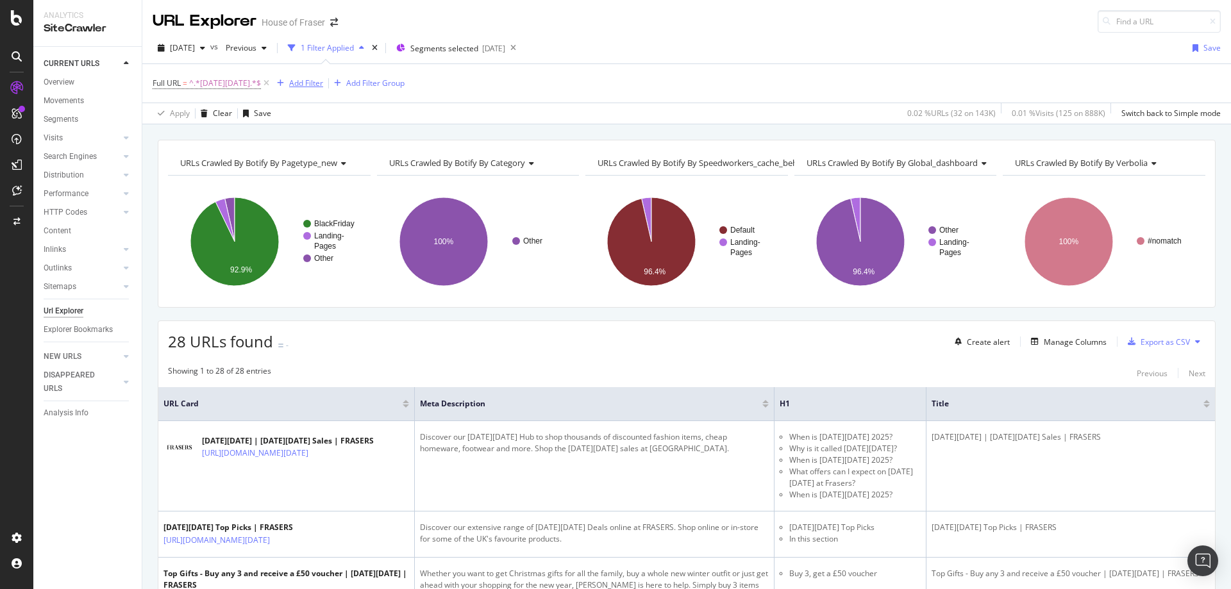
click at [304, 87] on div "Add Filter" at bounding box center [306, 83] width 34 height 11
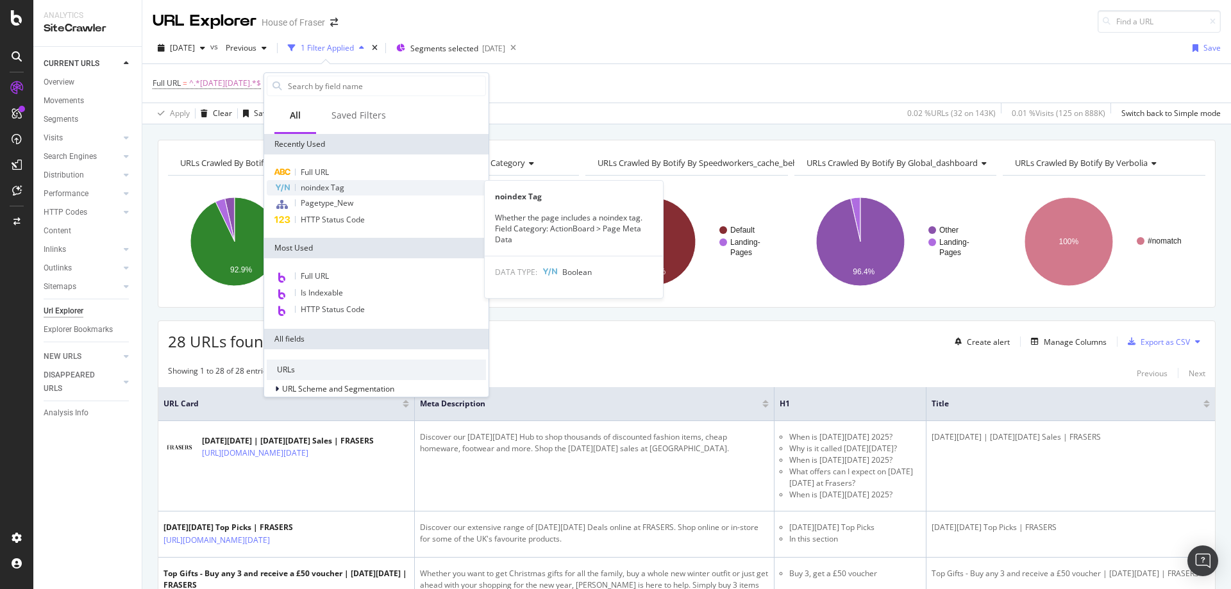
click at [308, 181] on div "noindex Tag" at bounding box center [376, 187] width 219 height 15
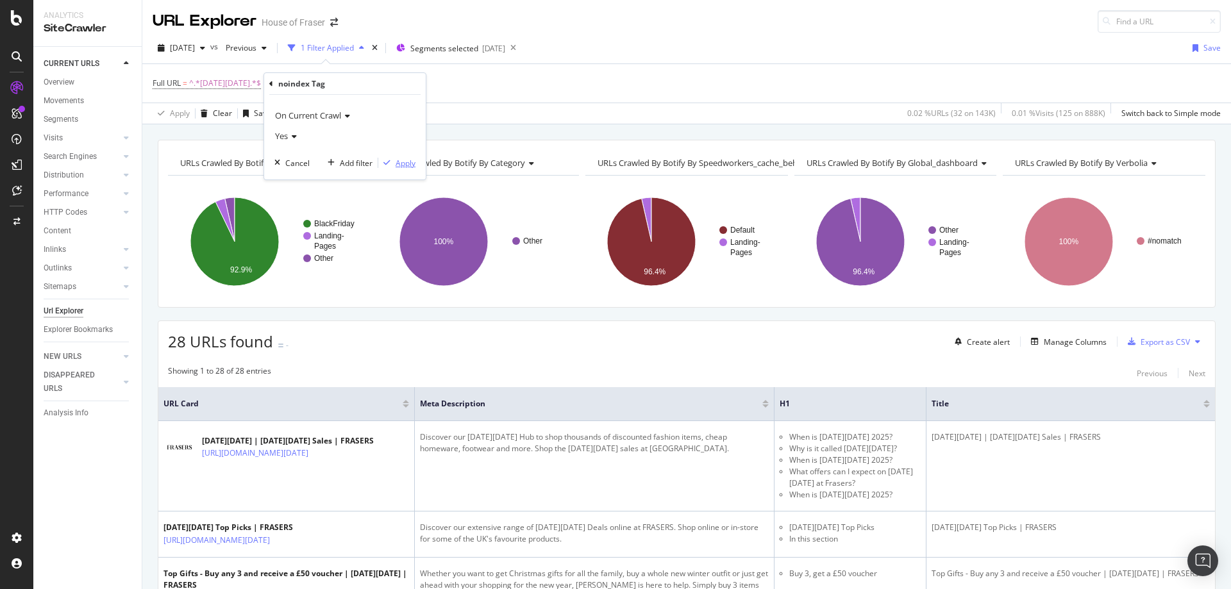
click at [397, 163] on div "Apply" at bounding box center [406, 163] width 20 height 11
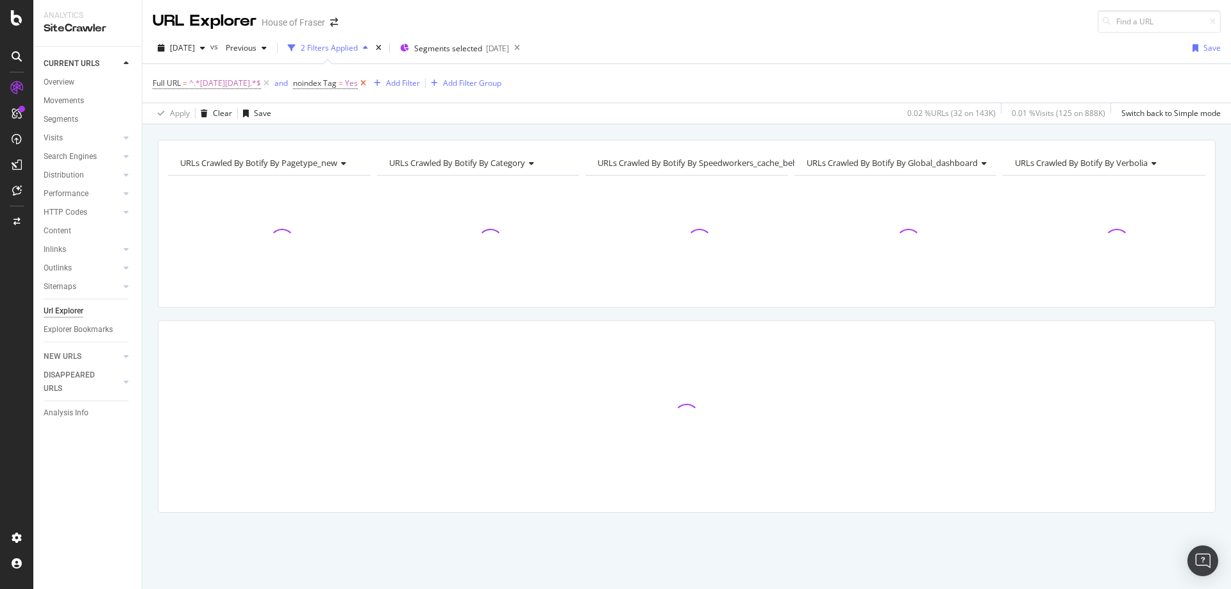
click at [358, 85] on icon at bounding box center [363, 83] width 11 height 13
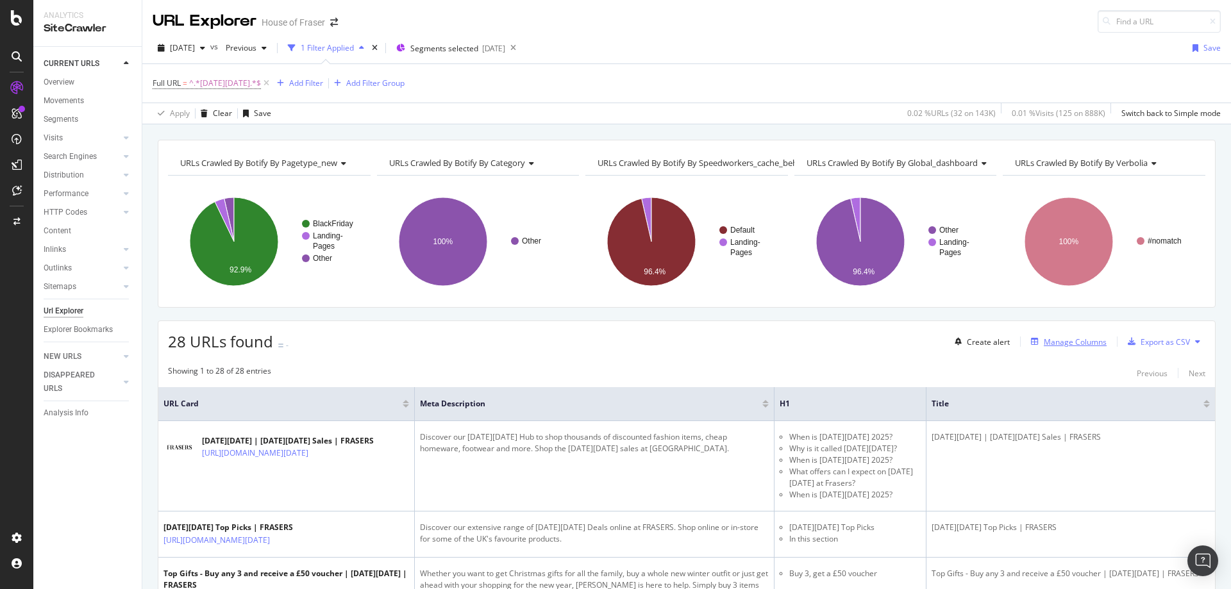
click at [1046, 337] on div "Manage Columns" at bounding box center [1075, 342] width 63 height 11
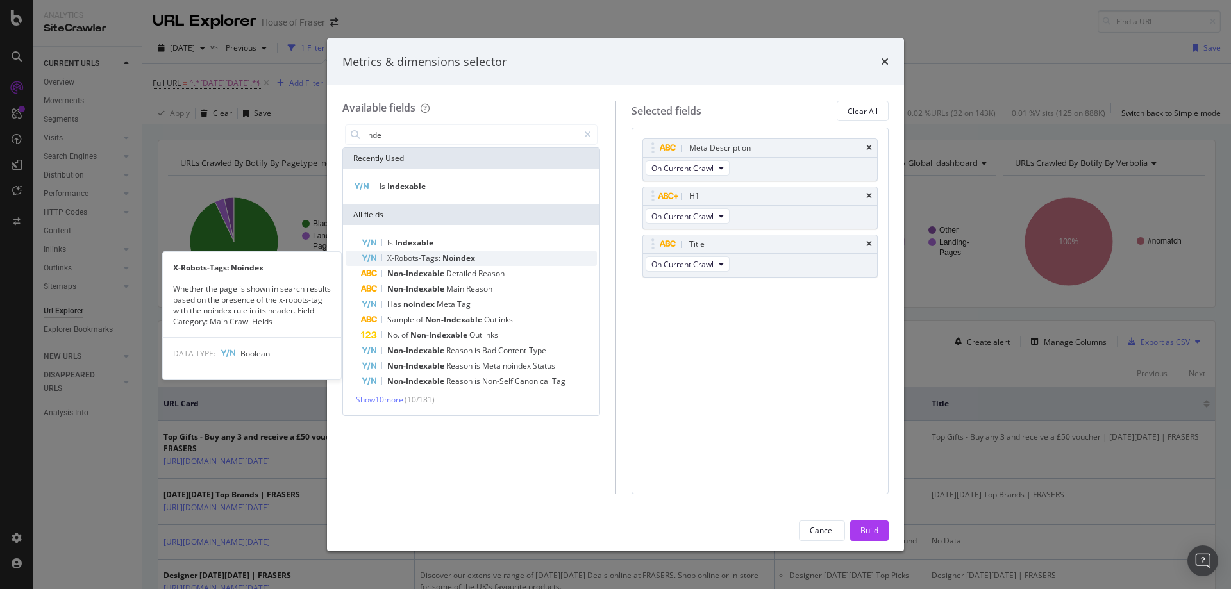
type input "inde"
click at [430, 257] on span "X-Robots-Tags:" at bounding box center [414, 258] width 55 height 11
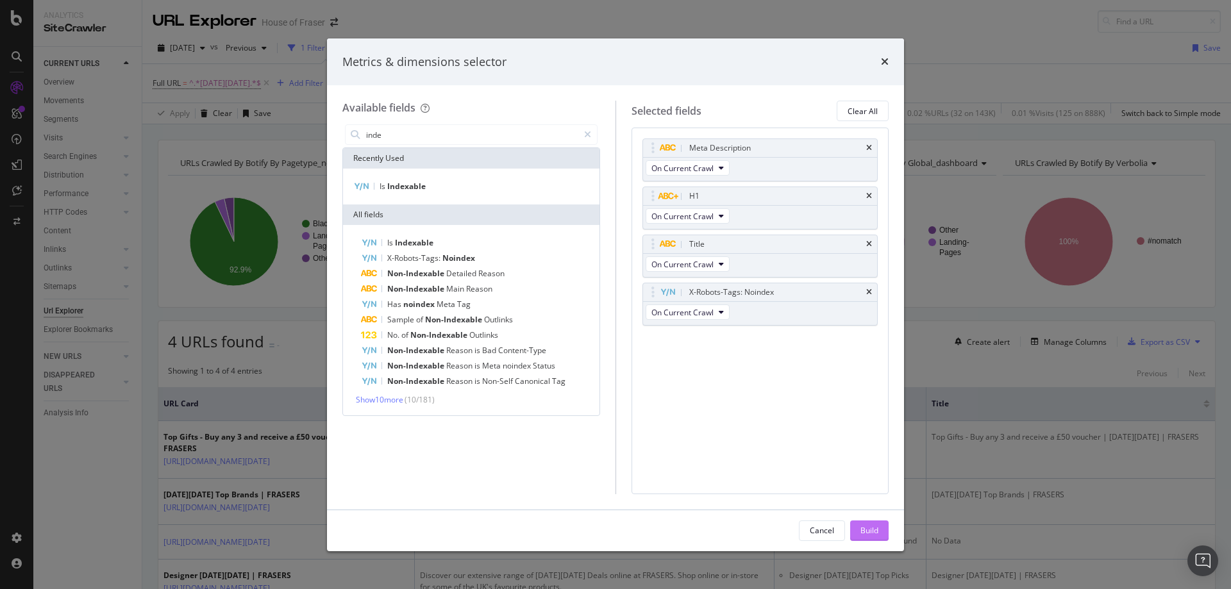
click at [865, 535] on div "Build" at bounding box center [870, 530] width 18 height 11
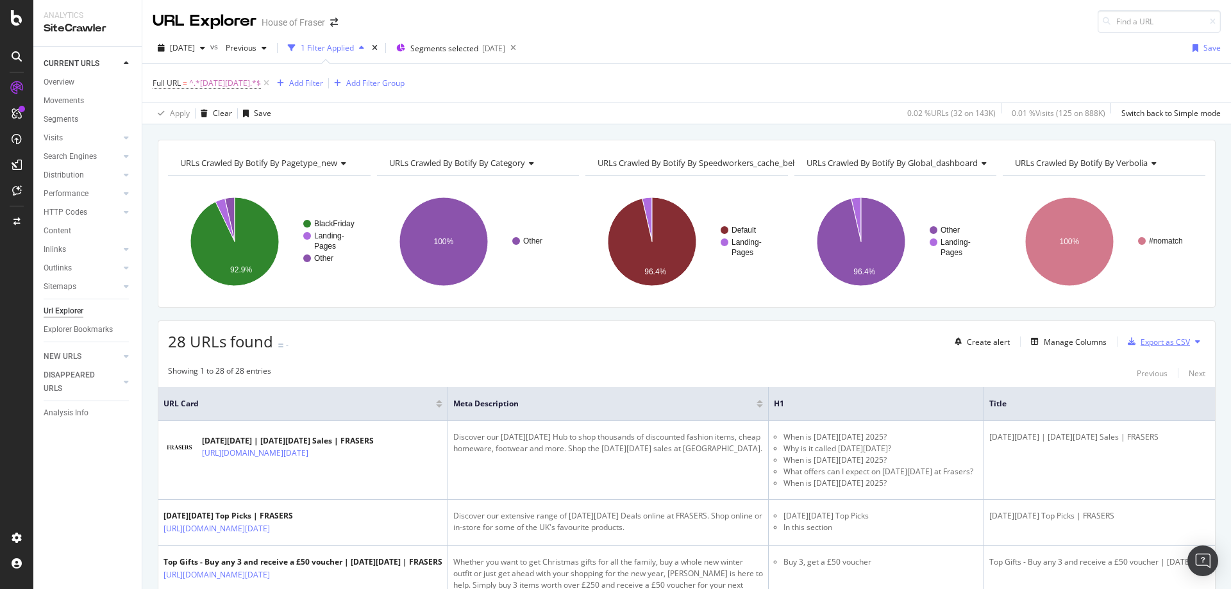
click at [1144, 335] on div "Export as CSV" at bounding box center [1156, 341] width 67 height 19
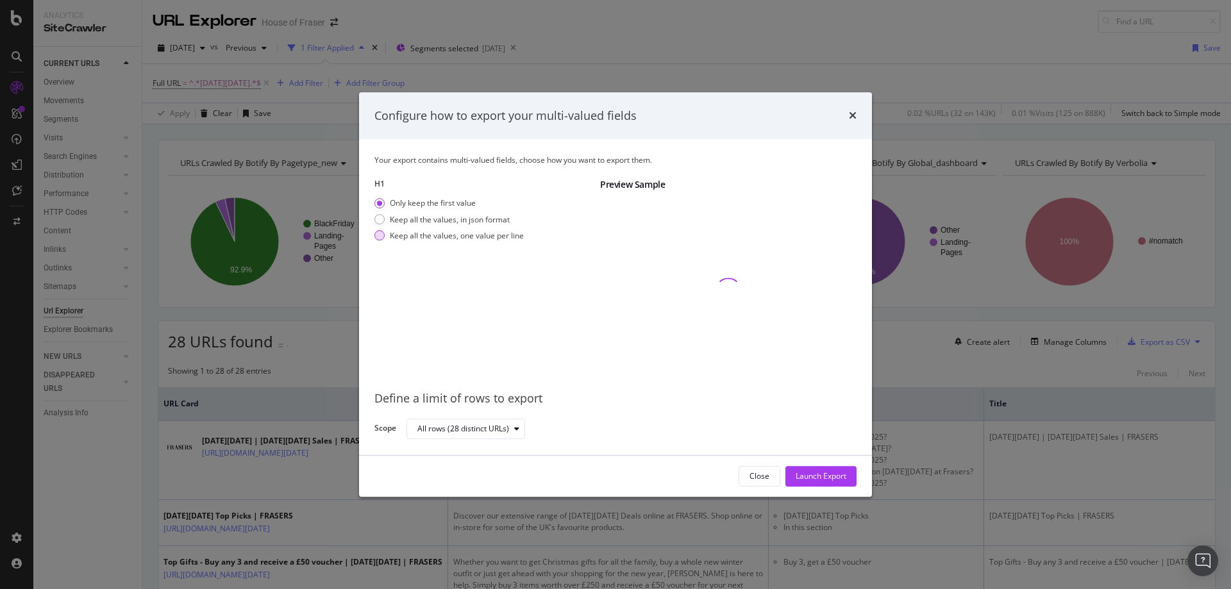
click at [382, 236] on div "modal" at bounding box center [380, 236] width 10 height 10
click at [815, 478] on div "Launch Export" at bounding box center [821, 476] width 51 height 11
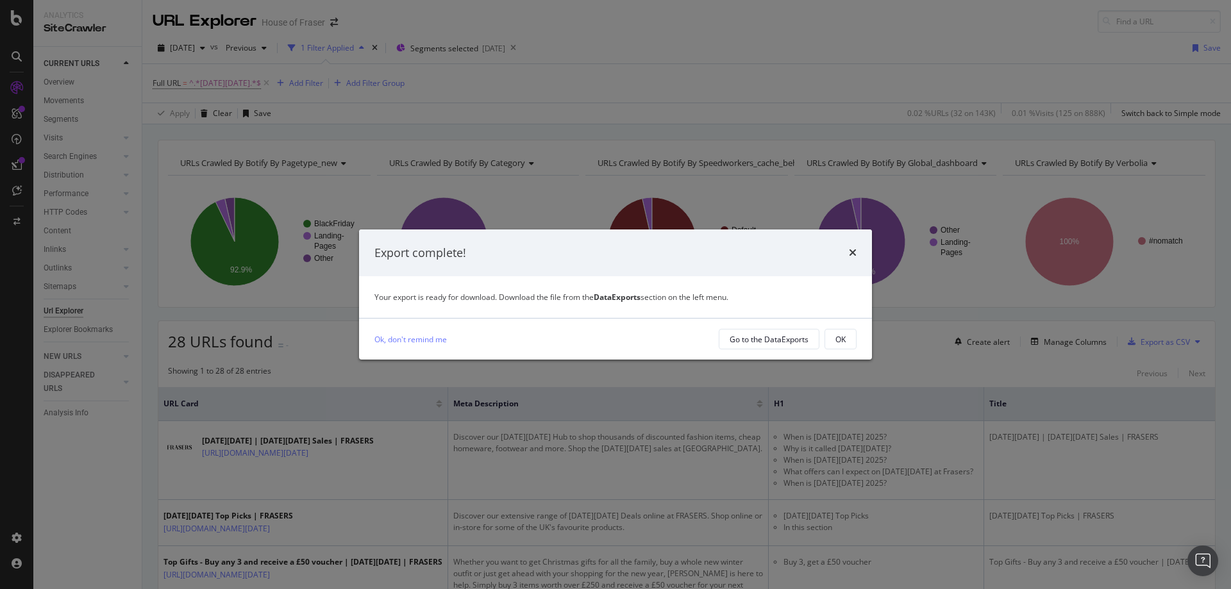
click at [788, 349] on button "Go to the DataExports" at bounding box center [769, 339] width 101 height 21
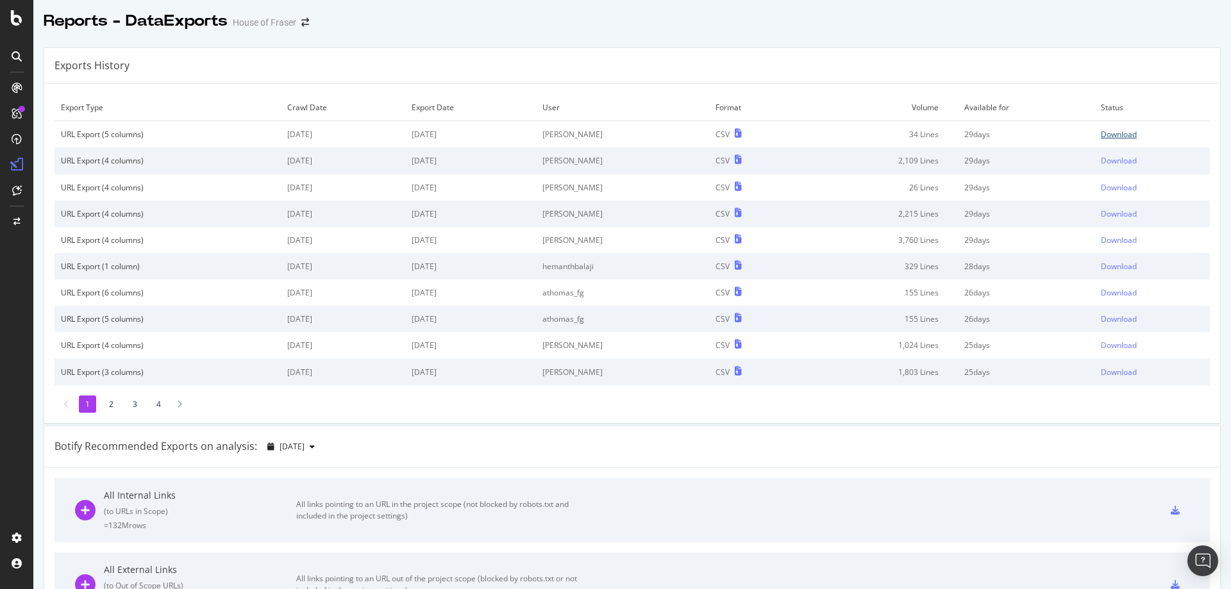
click at [1101, 130] on div "Download" at bounding box center [1119, 134] width 36 height 11
